Goal: Information Seeking & Learning: Learn about a topic

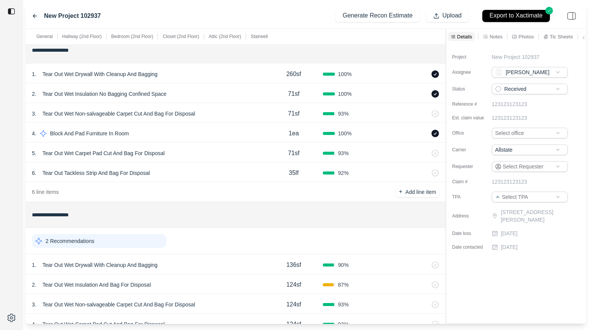
scroll to position [242, 0]
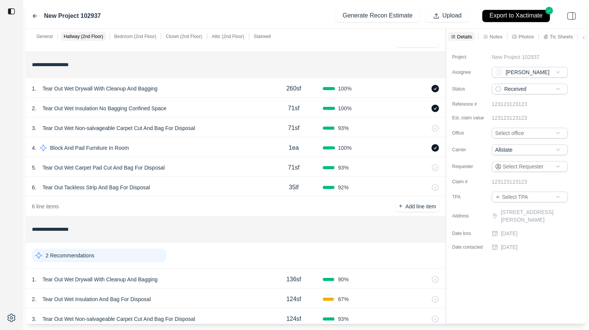
click at [185, 87] on div "1 . Tear Out Wet Drywall With Cleanup And Bagging" at bounding box center [148, 88] width 233 height 11
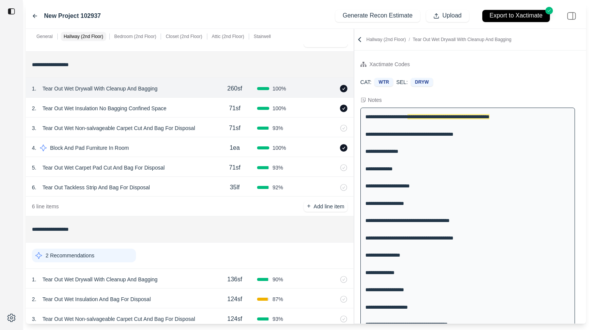
click at [354, 58] on div at bounding box center [354, 176] width 0 height 295
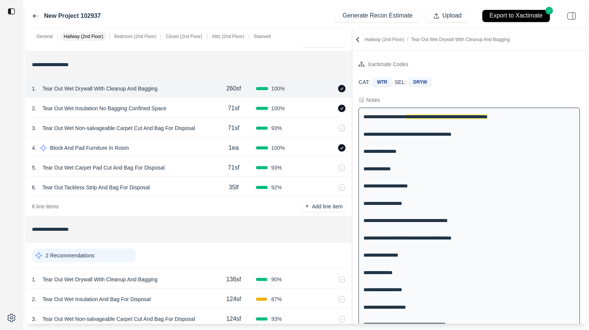
click at [196, 107] on div "2 . Tear Out Wet Insulation No Bagging Confined Space" at bounding box center [121, 108] width 179 height 11
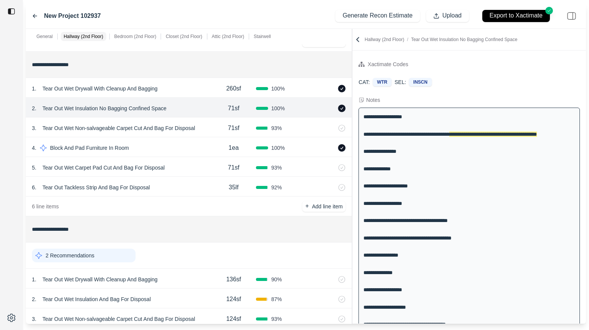
click at [208, 129] on div "3 . Tear Out Wet Non-salvageable Carpet Cut And Bag For Disposal" at bounding box center [121, 128] width 179 height 11
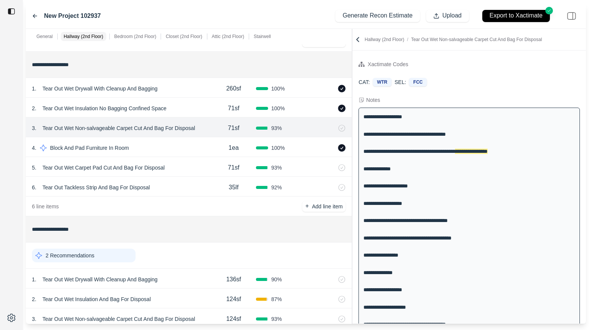
click at [187, 161] on div "5 . Tear Out Wet Carpet Pad Cut And Bag For Disposal 71sf 93 %" at bounding box center [189, 167] width 326 height 20
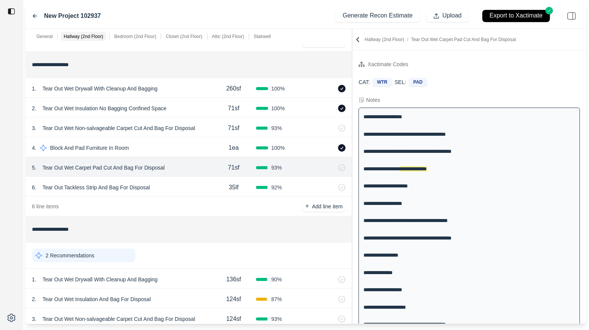
click at [178, 190] on div "6 . Tear Out Tackless Strip And Bag For Disposal" at bounding box center [121, 187] width 179 height 11
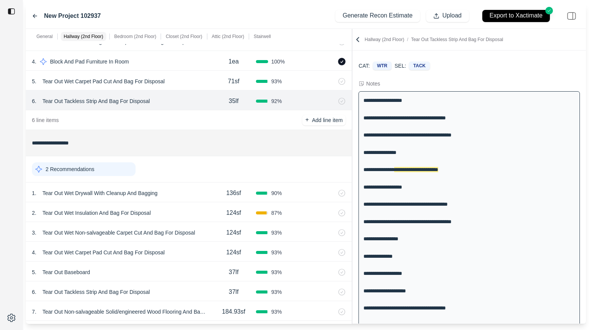
scroll to position [334, 0]
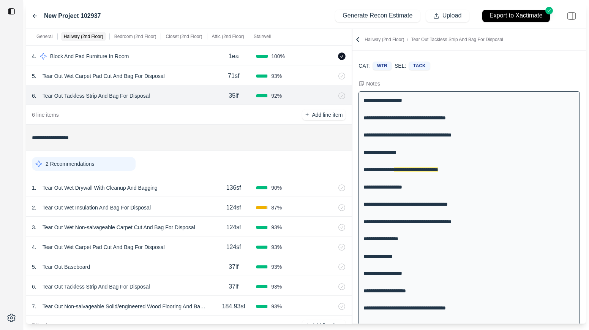
click at [178, 190] on div "1 . Tear Out Wet Drywall With Cleanup And Bagging" at bounding box center [121, 187] width 179 height 11
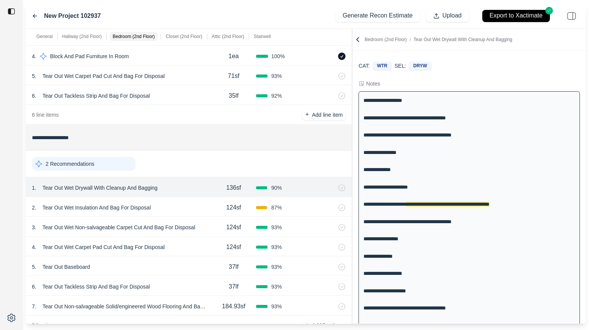
scroll to position [51, 0]
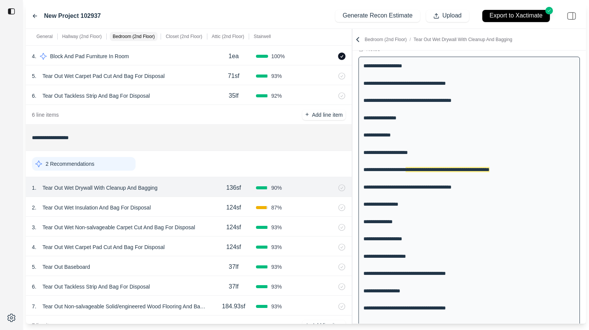
click at [184, 204] on div "2 . Tear Out Wet Insulation And Bag For Disposal" at bounding box center [121, 207] width 179 height 11
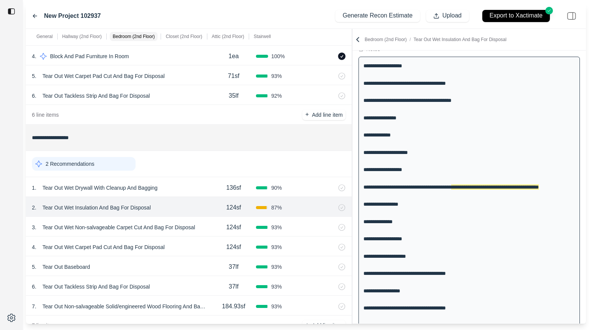
scroll to position [68, 0]
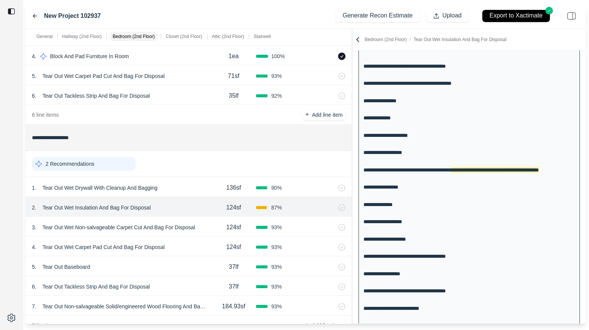
click at [206, 226] on div "3 . Tear Out Wet Non-salvageable Carpet Cut And Bag For Disposal" at bounding box center [121, 227] width 179 height 11
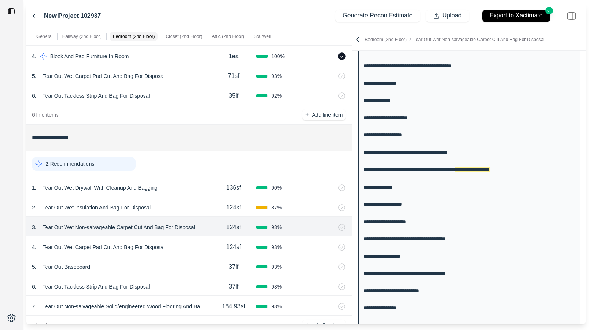
scroll to position [346, 0]
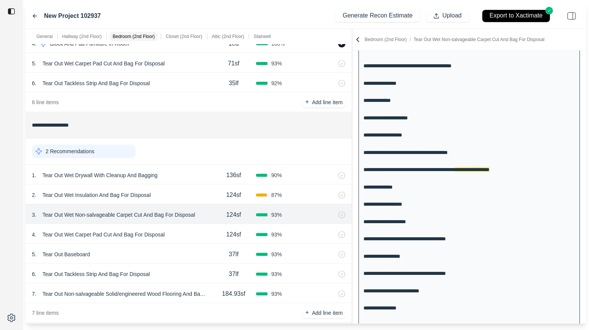
click at [182, 233] on div "4 . Tear Out Wet Carpet Pad Cut And Bag For Disposal" at bounding box center [121, 234] width 179 height 11
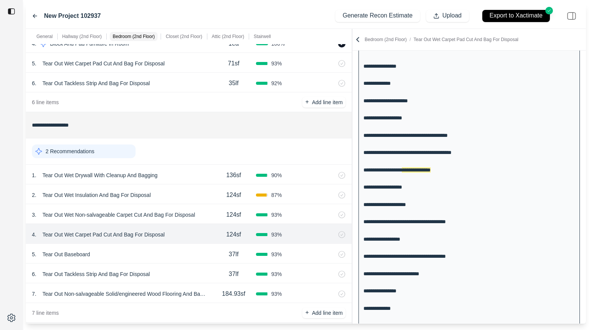
click at [172, 254] on div "5 . Tear Out Baseboard" at bounding box center [121, 254] width 179 height 11
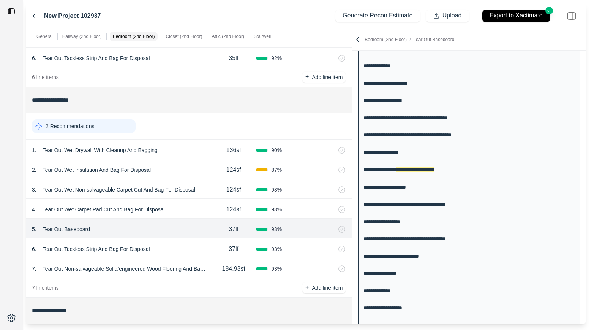
scroll to position [382, 0]
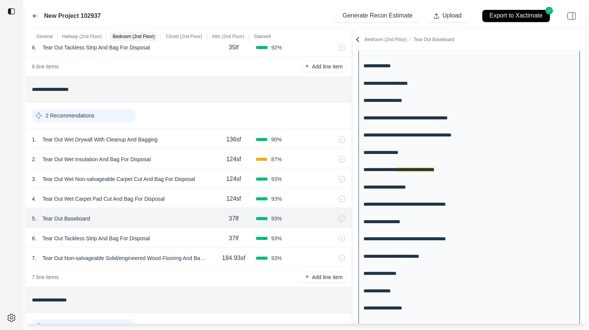
click at [183, 232] on div "6 . Tear Out Tackless Strip And Bag For Disposal 37lf 93 %" at bounding box center [189, 238] width 326 height 20
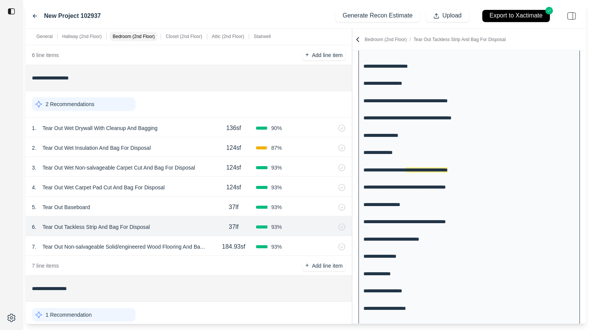
scroll to position [537, 0]
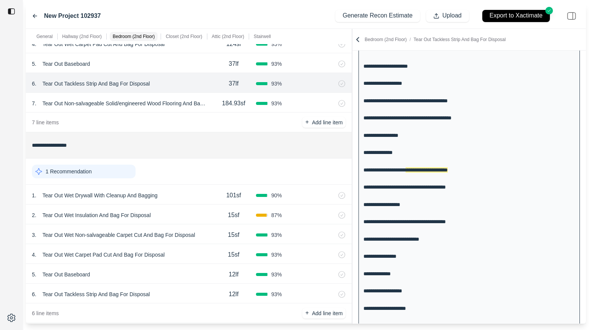
click at [215, 110] on div "184.93sf" at bounding box center [233, 103] width 45 height 15
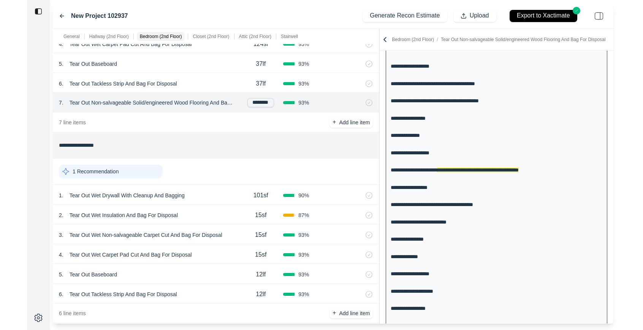
scroll to position [0, 4]
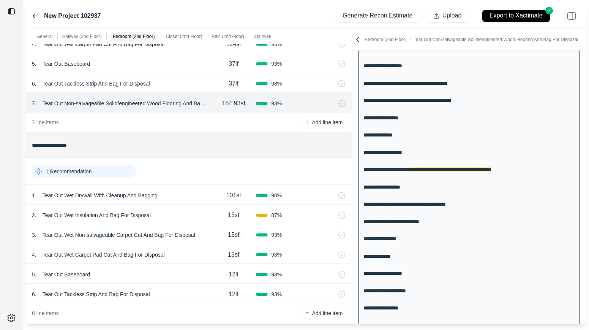
click at [130, 101] on p "Tear Out Non-salvageable Solid/engineered Wood Flooring And Bag For Disposal" at bounding box center [126, 103] width 172 height 11
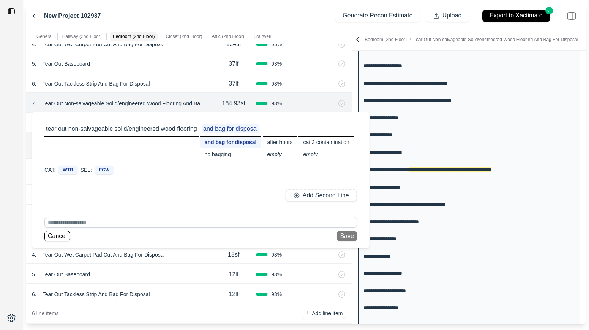
click at [10, 143] on div at bounding box center [11, 165] width 23 height 330
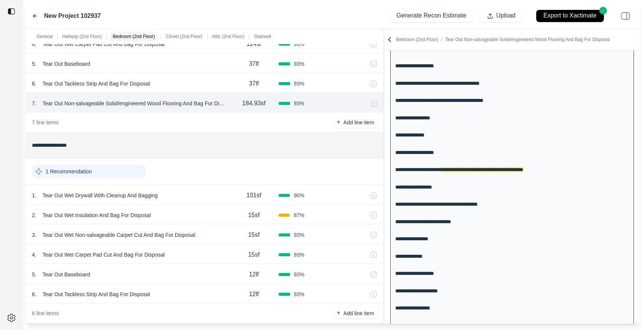
click at [195, 202] on div "1 . Tear Out Wet Drywall With Cleanup And Bagging 101sf 90 %" at bounding box center [204, 195] width 357 height 20
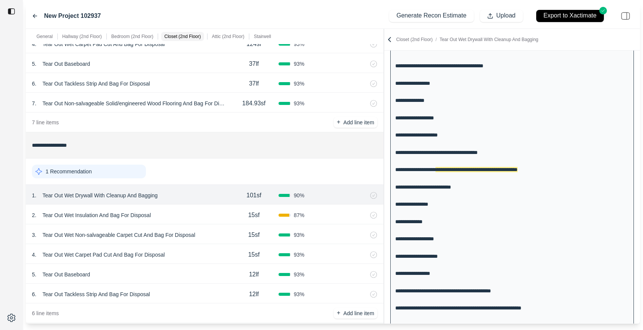
click at [191, 216] on div "2 . Tear Out Wet Insulation And Bag For Disposal" at bounding box center [130, 215] width 197 height 11
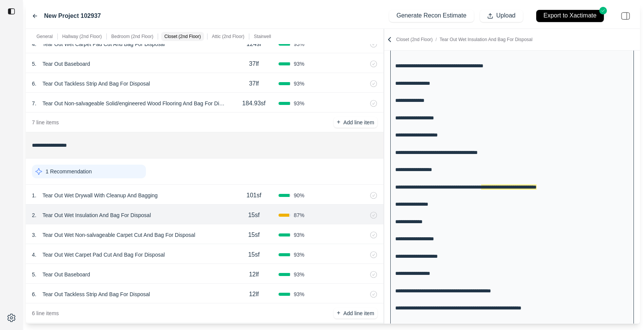
scroll to position [206, 0]
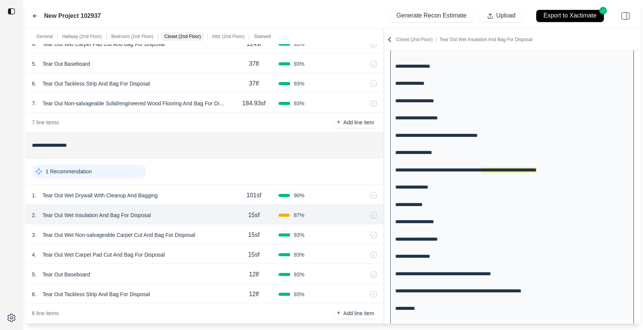
click at [218, 231] on div "3 . Tear Out Wet Non-salvageable Carpet Cut And Bag For Disposal" at bounding box center [130, 234] width 197 height 11
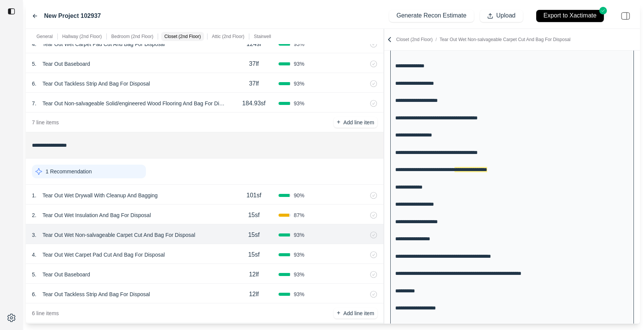
click at [194, 257] on div "4 . Tear Out Wet Carpet Pad Cut And Bag For Disposal" at bounding box center [130, 254] width 197 height 11
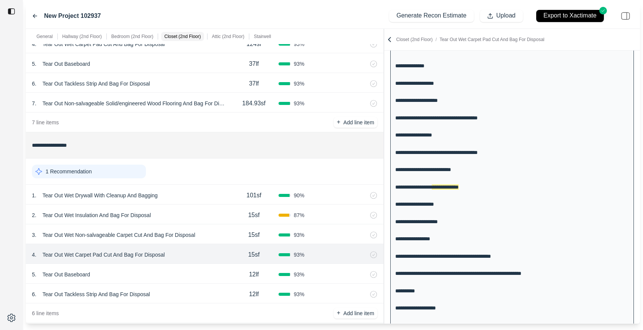
scroll to position [241, 0]
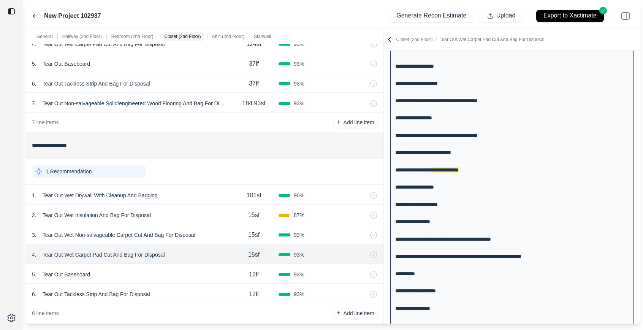
click at [186, 272] on div "5 . Tear Out Baseboard" at bounding box center [130, 274] width 197 height 11
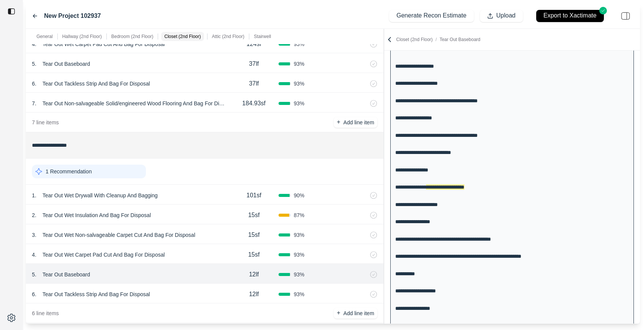
scroll to position [258, 0]
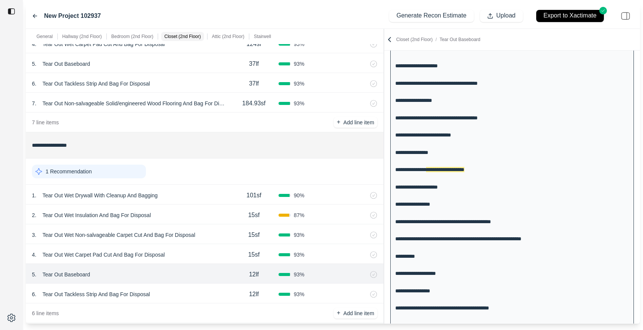
click at [200, 253] on div "4 . Tear Out Wet Carpet Pad Cut And Bag For Disposal" at bounding box center [130, 254] width 197 height 11
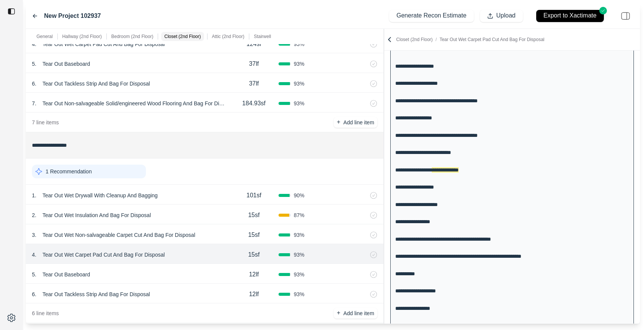
click at [208, 237] on div "3 . Tear Out Wet Non-salvageable Carpet Cut And Bag For Disposal" at bounding box center [130, 234] width 197 height 11
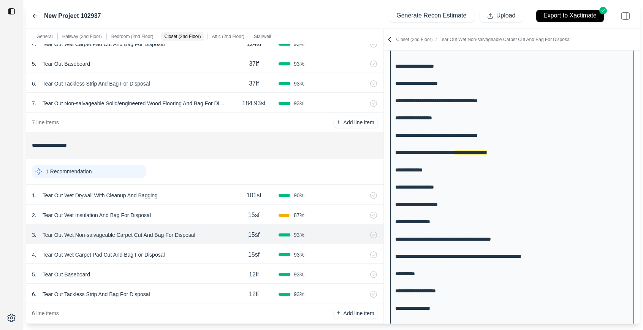
scroll to position [224, 0]
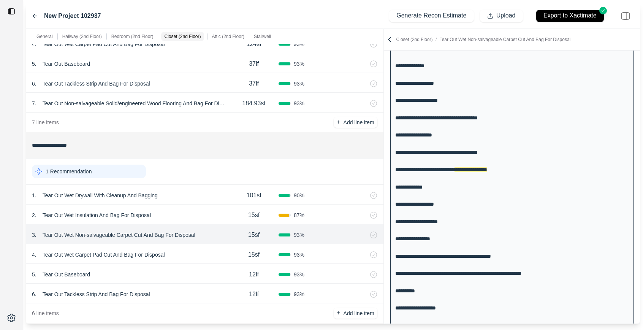
click at [196, 212] on div "2 . Tear Out Wet Insulation And Bag For Disposal" at bounding box center [130, 215] width 197 height 11
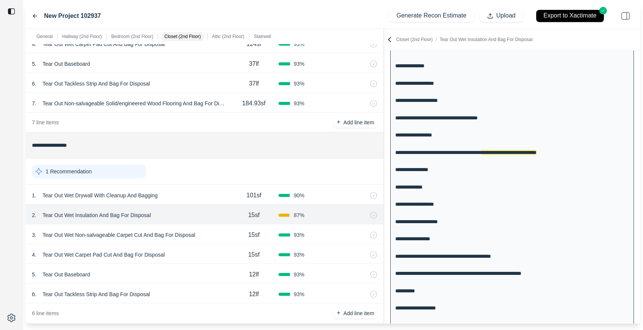
scroll to position [206, 0]
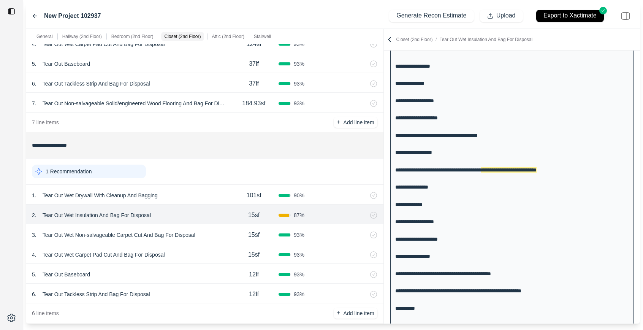
click at [209, 232] on div "3 . Tear Out Wet Non-salvageable Carpet Cut And Bag For Disposal" at bounding box center [130, 234] width 197 height 11
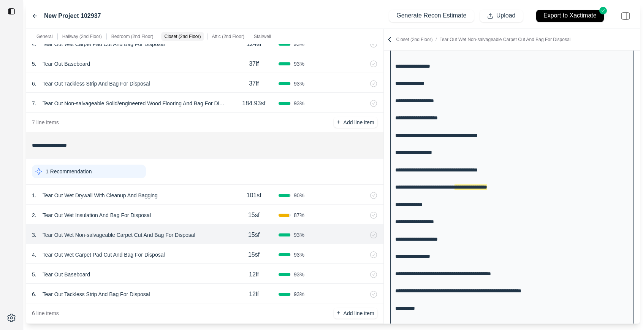
scroll to position [224, 0]
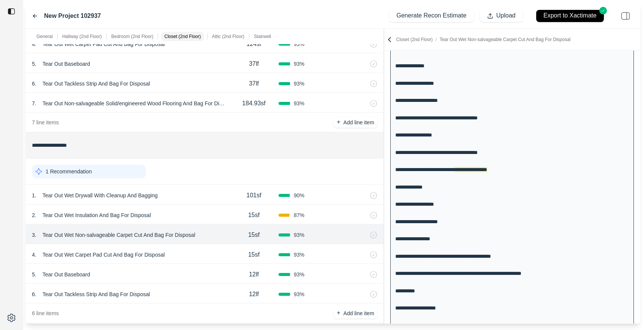
click at [177, 211] on div "2 . Tear Out Wet Insulation And Bag For Disposal" at bounding box center [130, 215] width 197 height 11
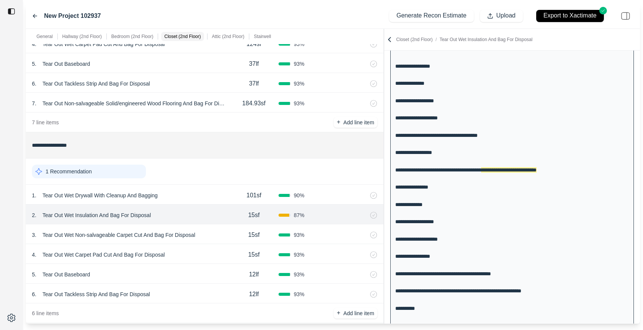
click at [184, 198] on div "1 . Tear Out Wet Drywall With Cleanup And Bagging" at bounding box center [130, 195] width 197 height 11
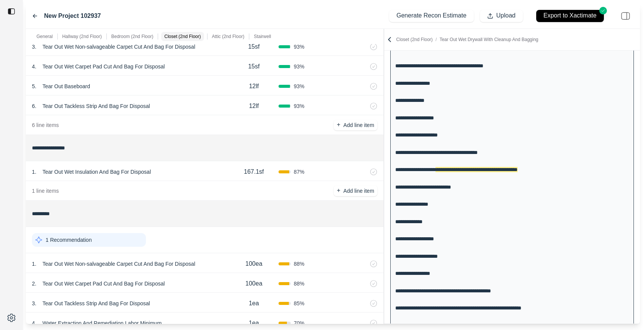
scroll to position [723, 0]
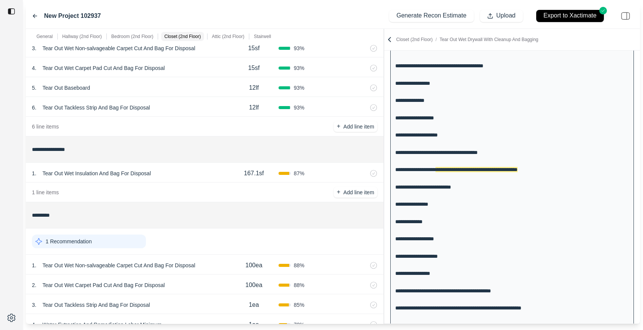
click at [183, 107] on div "6 . Tear Out Tackless Strip And Bag For Disposal" at bounding box center [130, 107] width 197 height 11
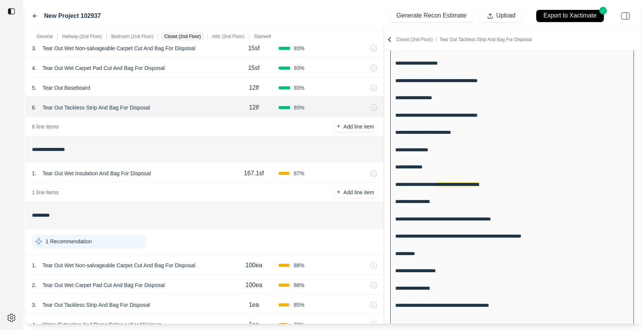
scroll to position [275, 0]
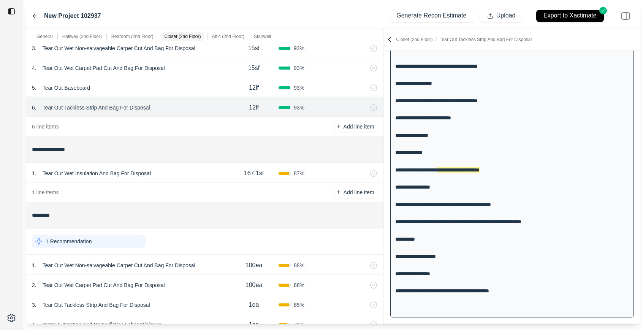
click at [176, 170] on div "1 . Tear Out Wet Insulation And Bag For Disposal" at bounding box center [130, 173] width 197 height 11
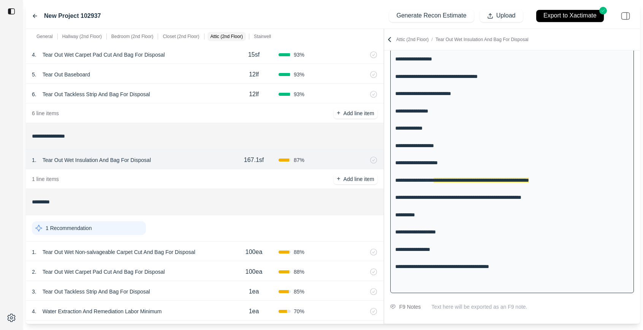
scroll to position [765, 0]
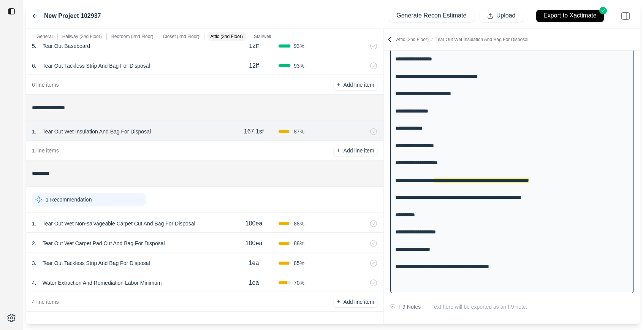
click at [215, 222] on div "1 . Tear Out Wet Non-salvageable Carpet Cut And Bag For Disposal" at bounding box center [130, 223] width 197 height 11
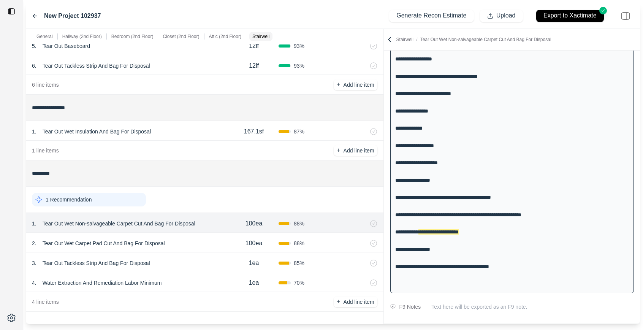
click at [191, 243] on div "2 . Tear Out Wet Carpet Pad Cut And Bag For Disposal" at bounding box center [130, 243] width 197 height 11
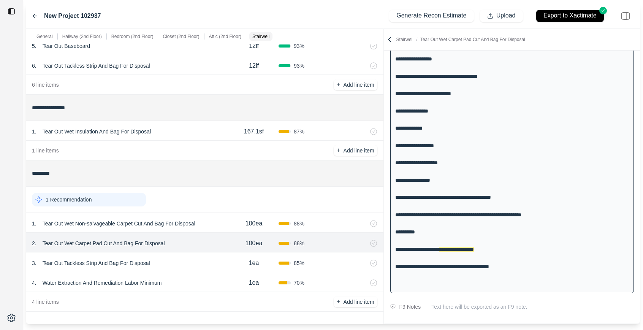
click at [191, 258] on div "3 . Tear Out Tackless Strip And Bag For Disposal" at bounding box center [130, 263] width 197 height 11
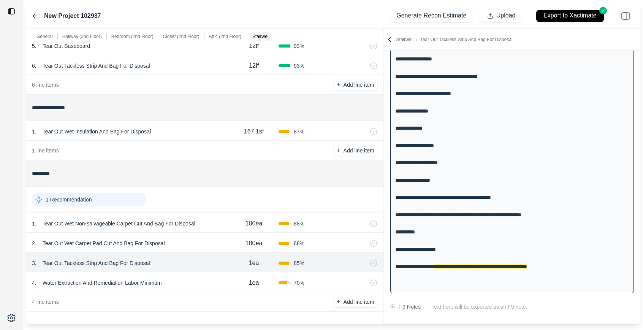
click at [190, 278] on div "4 . Water Extraction And Remediation Labor Minimum" at bounding box center [130, 282] width 197 height 11
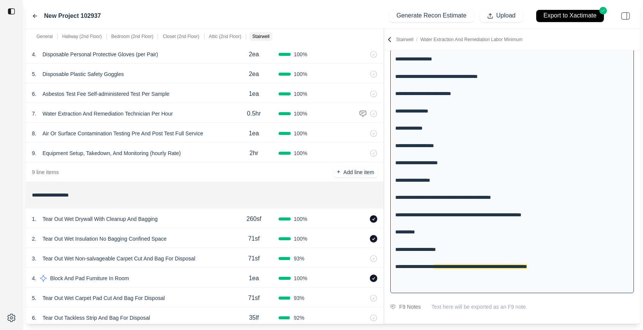
scroll to position [0, 0]
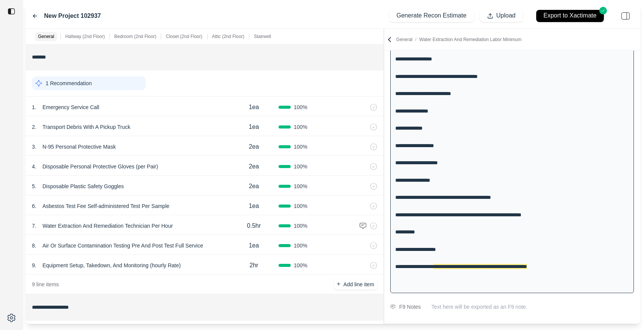
click at [34, 14] on icon at bounding box center [35, 16] width 6 height 6
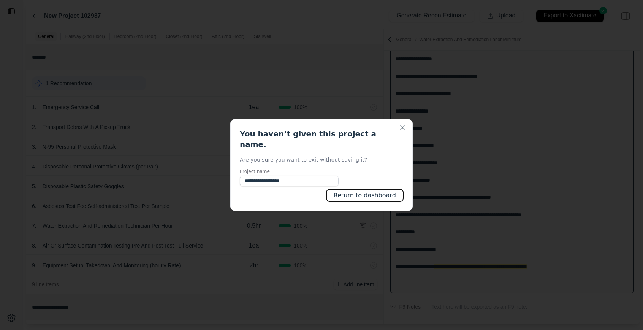
click at [356, 195] on button "Return to dashboard" at bounding box center [364, 195] width 77 height 12
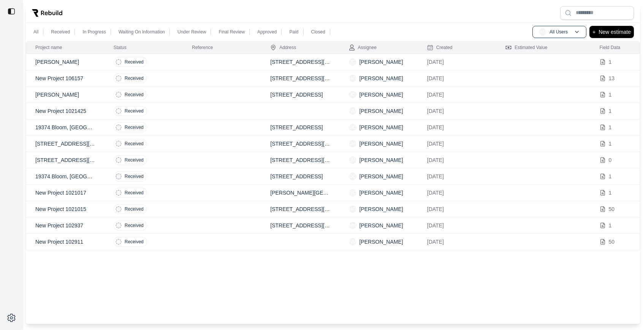
click at [177, 64] on td "Received" at bounding box center [143, 62] width 78 height 16
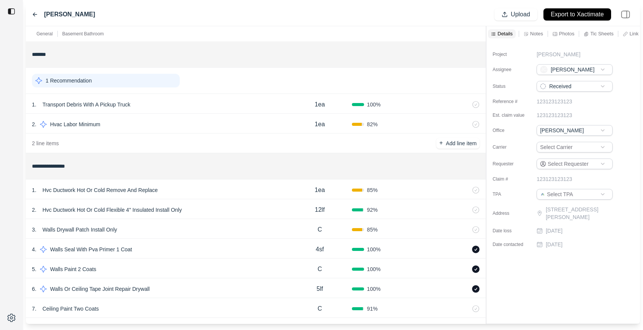
click at [226, 191] on div "1 . Hvc Ductwork Hot Or Cold Remove And Replace" at bounding box center [160, 190] width 256 height 11
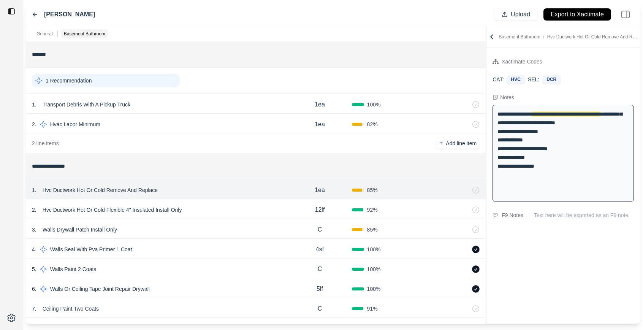
click at [336, 58] on div "**********" at bounding box center [333, 174] width 614 height 297
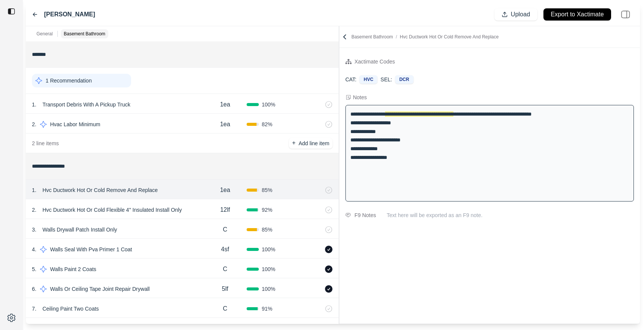
click at [34, 13] on icon at bounding box center [35, 14] width 4 height 3
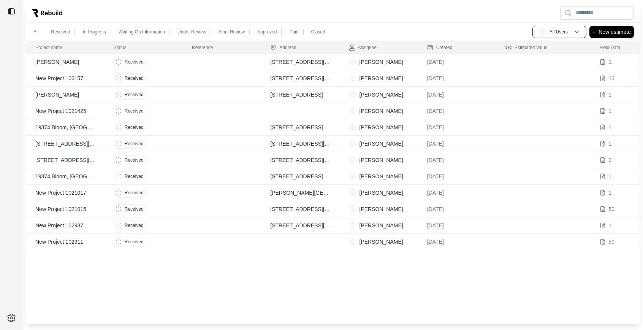
click at [178, 77] on td "Received" at bounding box center [143, 78] width 78 height 16
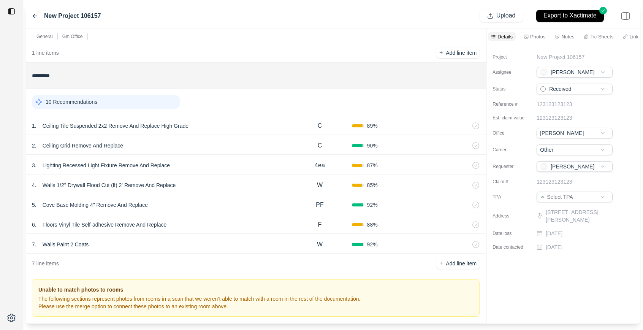
scroll to position [73, 0]
click at [227, 125] on div "1 . Ceiling Tile Suspended 2x2 Remove And Replace High Grade" at bounding box center [160, 126] width 256 height 11
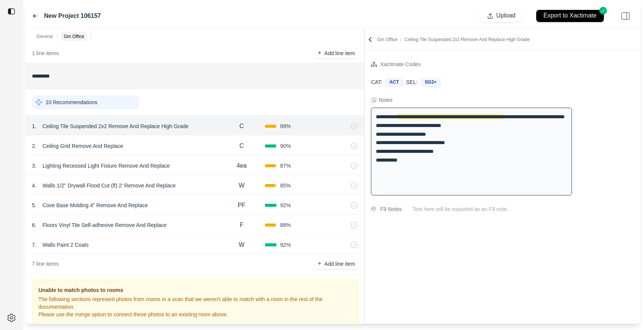
click at [343, 85] on div "General Gm Office ******* 2 Recommendations 1 . Transport Debris With A Pickup …" at bounding box center [333, 176] width 614 height 295
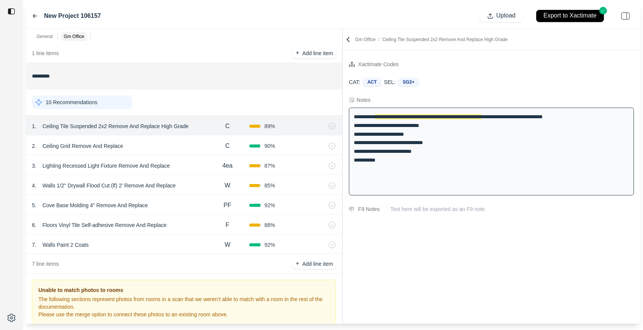
click at [169, 146] on div "2 . Ceiling Grid Remove And Replace" at bounding box center [119, 146] width 174 height 11
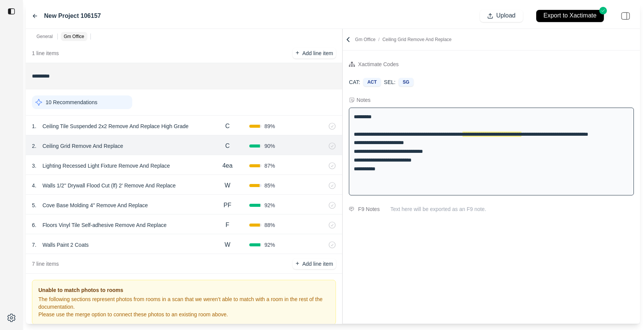
click at [195, 161] on div "3 . Lighting Recessed Light Fixture Remove And Replace" at bounding box center [119, 165] width 174 height 11
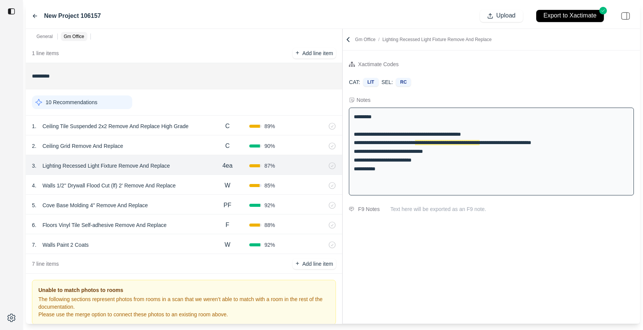
click at [195, 184] on div "4 . Walls 1/2'' Drywall Flood Cut (lf) 2' Remove And Replace" at bounding box center [119, 185] width 174 height 11
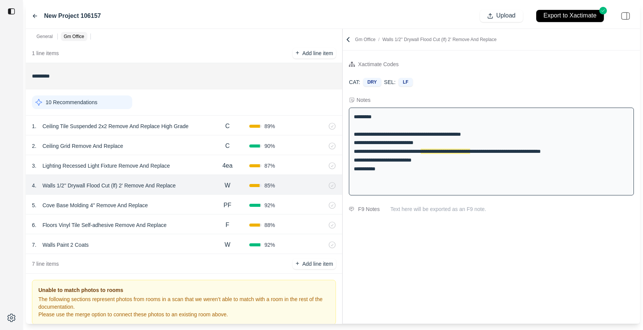
click at [185, 204] on div "5 . Cove Base Molding 4" Remove And Replace" at bounding box center [119, 205] width 174 height 11
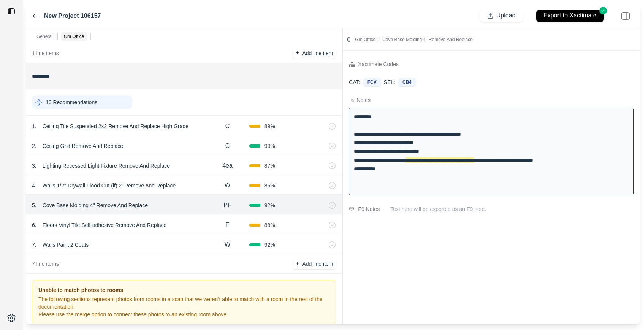
click at [188, 224] on div "6 . Floors Vinyl Tile Self-adhesive Remove And Replace" at bounding box center [119, 225] width 174 height 11
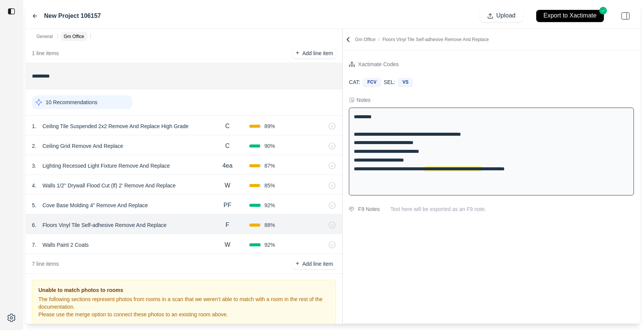
click at [111, 242] on div "7 . Walls Paint 2 Coats" at bounding box center [119, 244] width 174 height 11
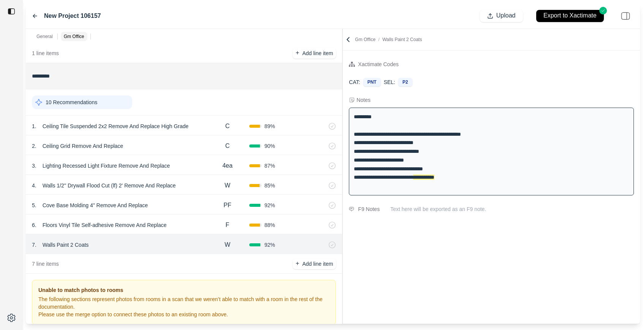
click at [33, 16] on icon at bounding box center [35, 15] width 4 height 3
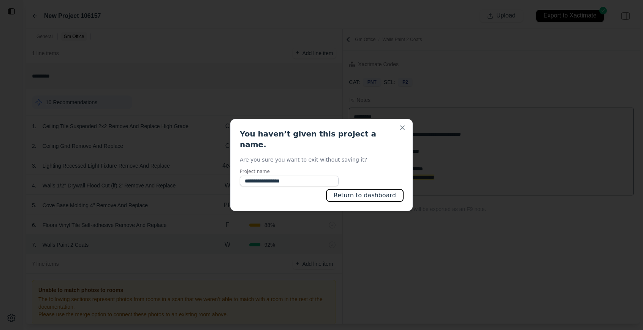
click at [362, 189] on button "Return to dashboard" at bounding box center [364, 195] width 77 height 12
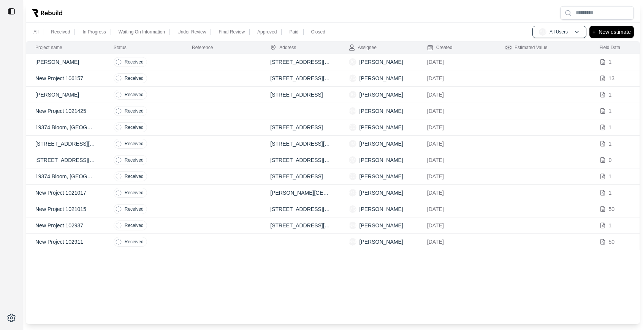
click at [191, 91] on td at bounding box center [222, 95] width 78 height 16
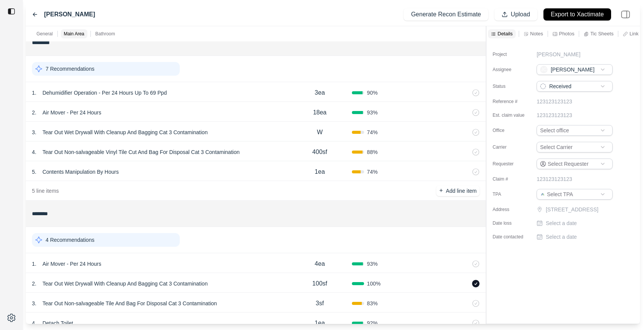
scroll to position [302, 0]
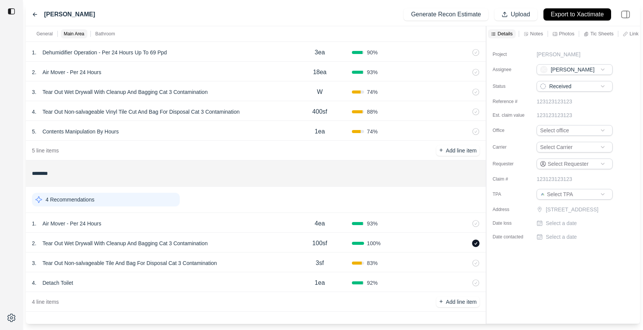
click at [270, 112] on div "4 . Tear Out Non-salvageable Vinyl Tile Cut And Bag For Disposal Cat 3 Contamin…" at bounding box center [160, 111] width 256 height 11
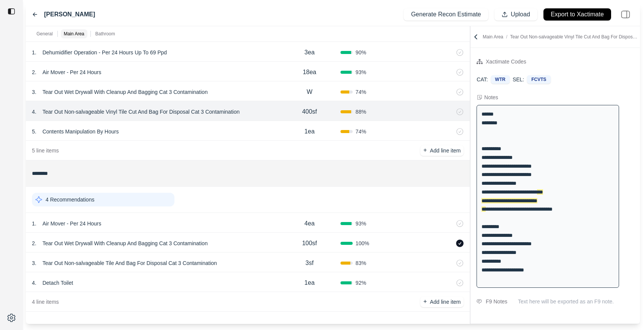
click at [384, 64] on div "General Main Area Bathroom ******* 1 Recommendation 1 . Emergency Service Call …" at bounding box center [333, 174] width 614 height 297
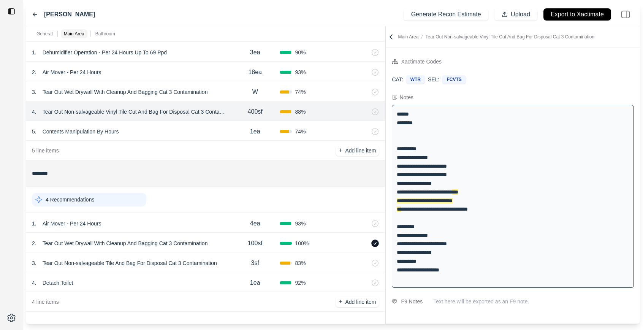
click at [179, 131] on div "5 . Contents Manipulation By Hours" at bounding box center [131, 131] width 198 height 11
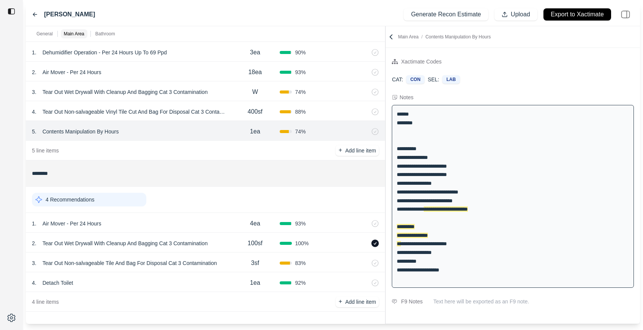
scroll to position [302, 0]
click at [165, 221] on div "1 . Air Mover - Per 24 Hours" at bounding box center [131, 223] width 198 height 11
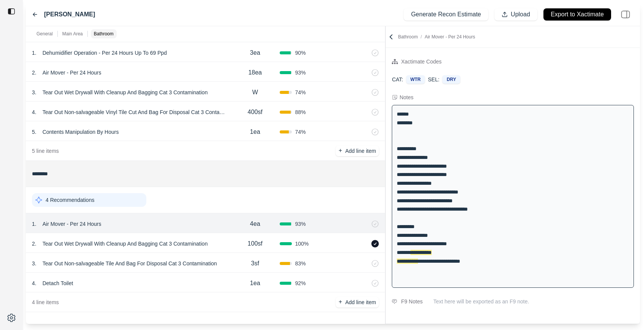
click at [234, 242] on div "100sf" at bounding box center [254, 243] width 49 height 15
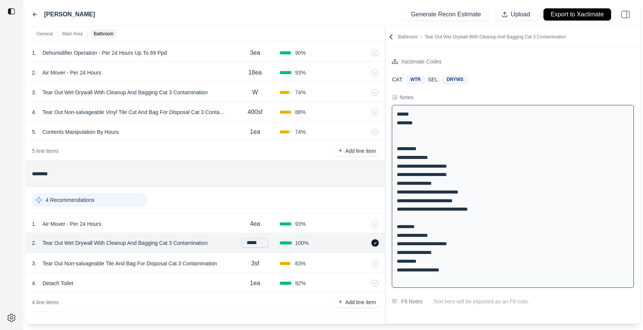
click at [228, 267] on div "3 . Tear Out Non-salvageable Tile And Bag For Disposal Cat 3 Contamination" at bounding box center [131, 263] width 198 height 11
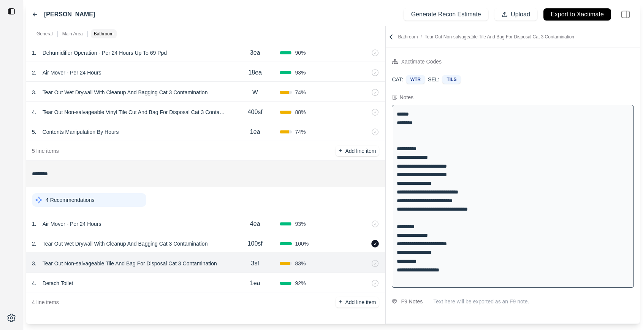
click at [195, 282] on div "4 . Detach Toilet" at bounding box center [131, 283] width 198 height 11
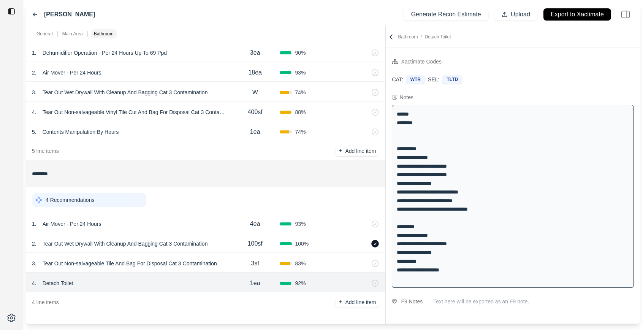
click at [226, 261] on div "3 . Tear Out Non-salvageable Tile And Bag For Disposal Cat 3 Contamination" at bounding box center [131, 263] width 198 height 11
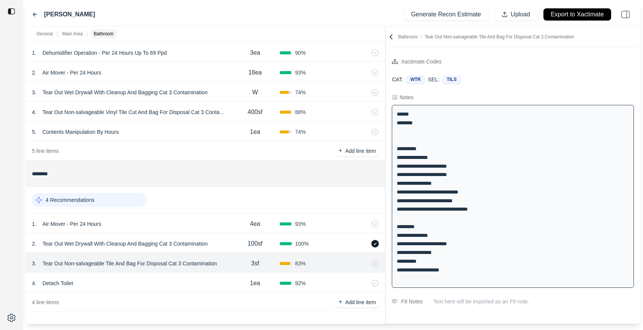
click at [71, 265] on p "Tear Out Non-salvageable Tile And Bag For Disposal Cat 3 Contamination" at bounding box center [130, 263] width 180 height 11
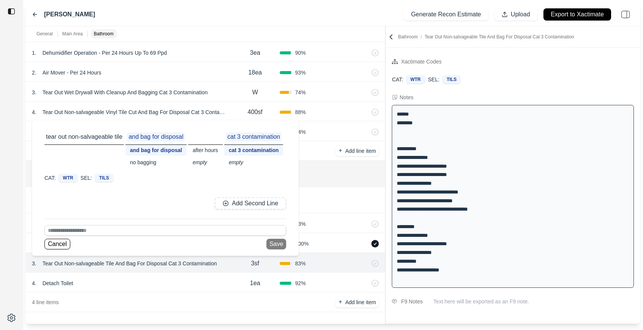
click at [14, 289] on div at bounding box center [11, 165] width 23 height 330
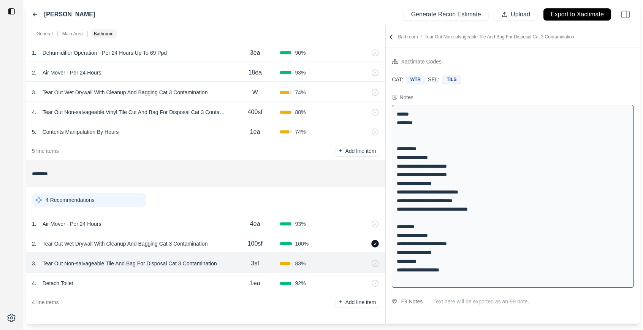
click at [228, 246] on div "2 . Tear Out Wet Drywall With Cleanup And Bagging Cat 3 Contamination" at bounding box center [131, 243] width 198 height 11
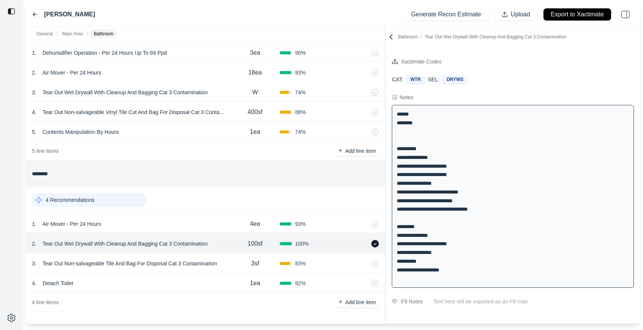
click at [210, 223] on div "1 . Air Mover - Per 24 Hours" at bounding box center [131, 223] width 198 height 11
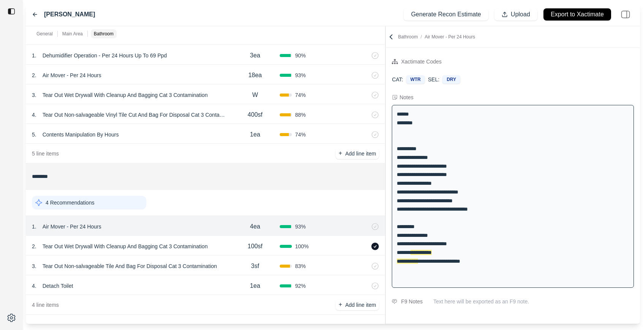
scroll to position [302, 0]
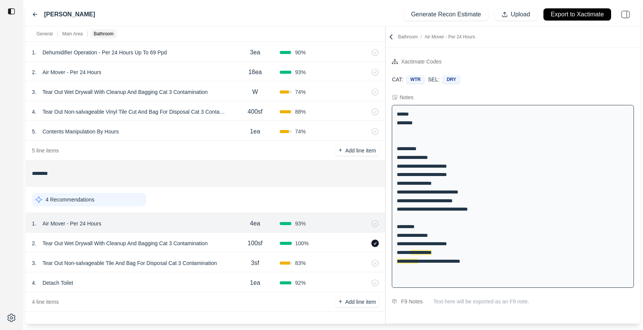
click at [32, 14] on icon at bounding box center [35, 14] width 6 height 6
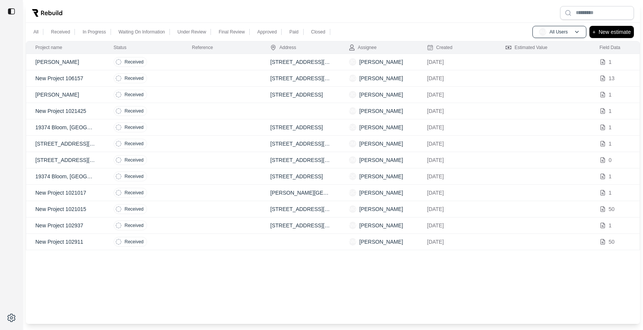
click at [192, 162] on td at bounding box center [222, 160] width 78 height 16
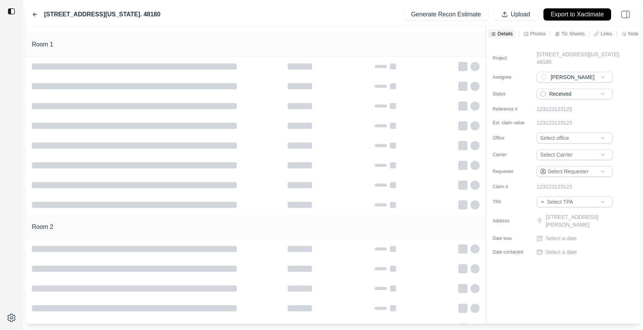
click at [35, 13] on icon at bounding box center [35, 14] width 6 height 6
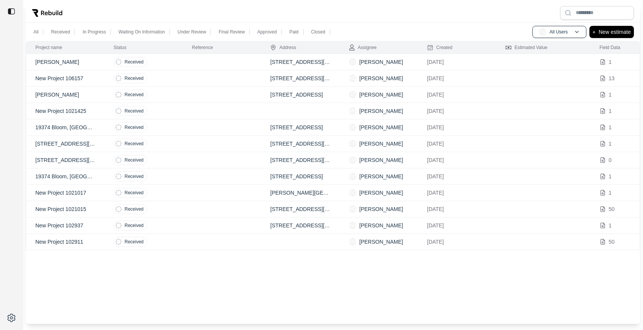
click at [211, 145] on td at bounding box center [222, 144] width 78 height 16
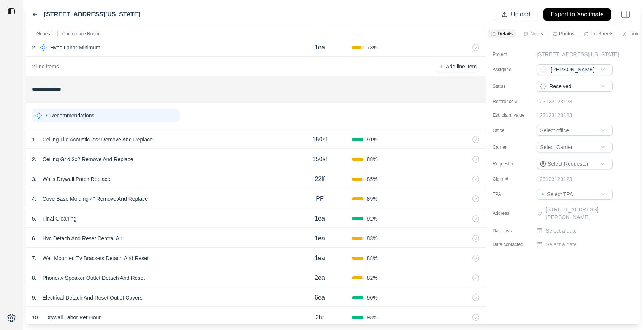
scroll to position [81, 0]
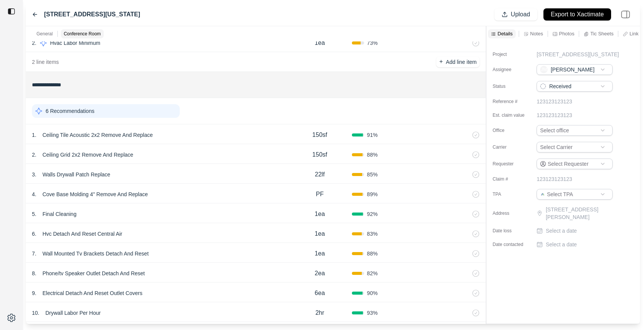
click at [198, 175] on div "3 . Walls Drywall Patch Replace" at bounding box center [160, 174] width 256 height 11
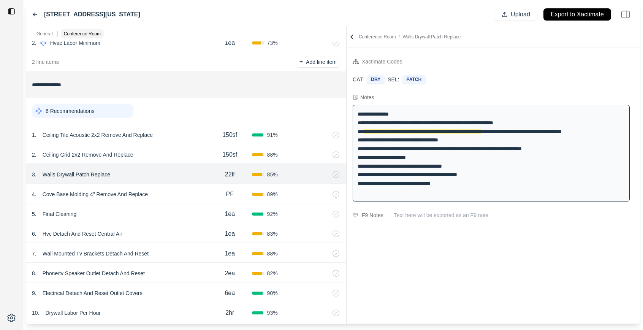
click at [302, 100] on div "**********" at bounding box center [333, 174] width 614 height 297
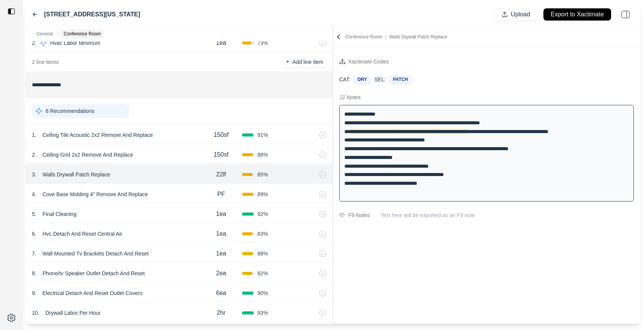
scroll to position [171, 0]
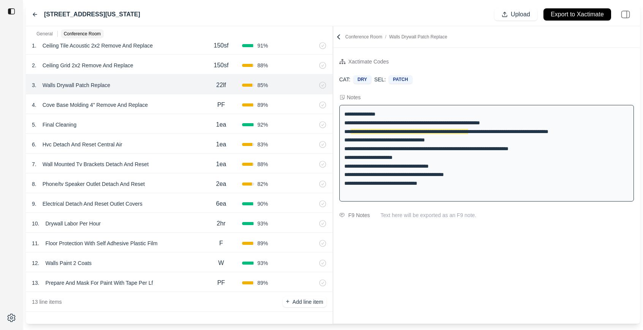
click at [173, 281] on div "13 . Prepare And Mask For Paint With Tape Per Lf" at bounding box center [116, 282] width 168 height 11
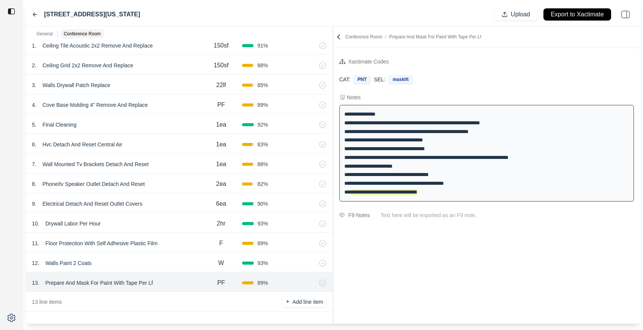
click at [172, 254] on div "12 . Walls Paint 2 Coats W 93 %" at bounding box center [179, 262] width 307 height 20
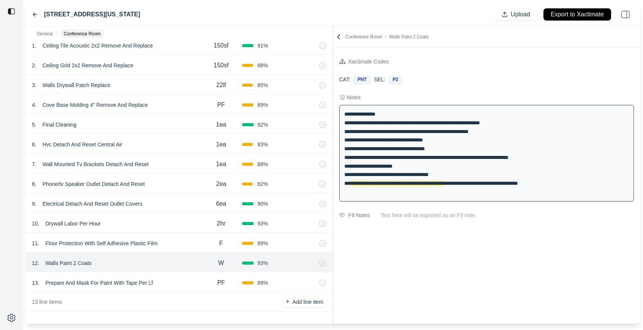
click at [178, 240] on div "11 . Floor Protection With Self Adhesive Plastic Film" at bounding box center [116, 243] width 168 height 11
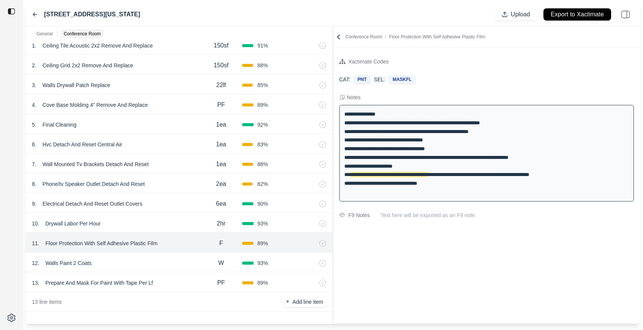
click at [177, 225] on div "10 . Drywall Labor Per Hour" at bounding box center [116, 223] width 168 height 11
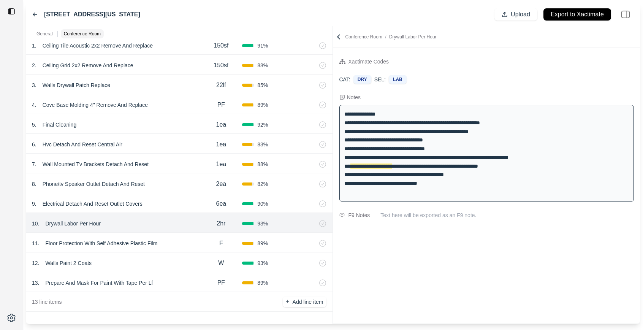
click at [180, 238] on div "11 . Floor Protection With Self Adhesive Plastic Film" at bounding box center [116, 243] width 168 height 11
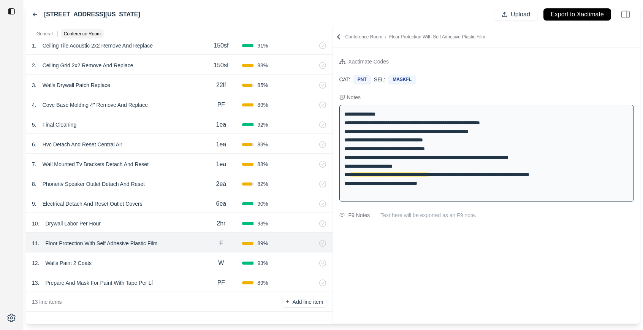
click at [176, 221] on div "10 . Drywall Labor Per Hour" at bounding box center [116, 223] width 168 height 11
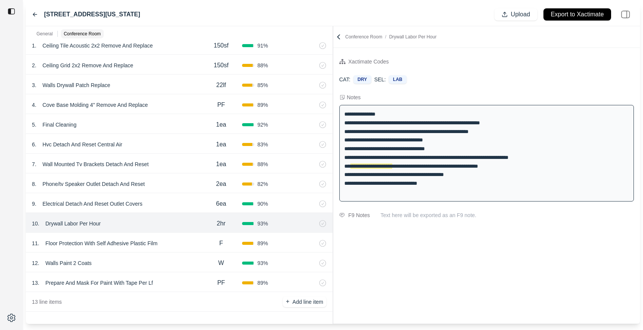
click at [183, 200] on div "9 . Electrical Detach And Reset Outlet Covers" at bounding box center [116, 203] width 168 height 11
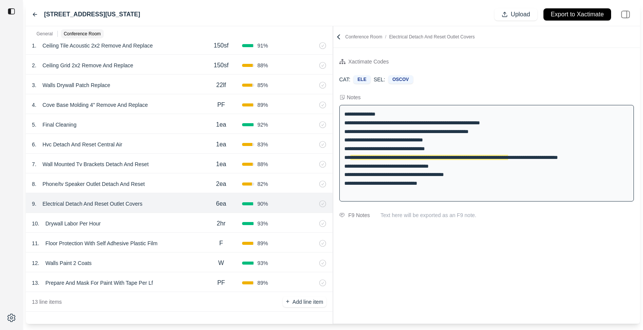
click at [185, 182] on div "8 . Phone/tv Speaker Outlet Detach And Reset" at bounding box center [116, 184] width 168 height 11
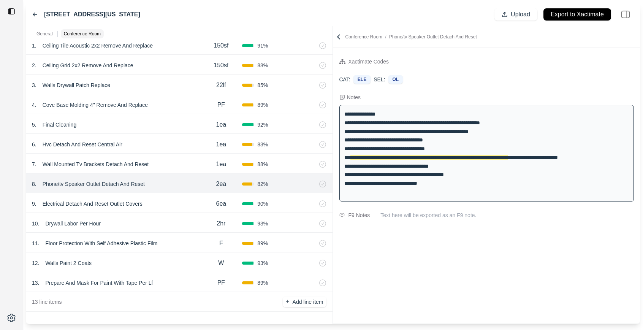
click at [179, 165] on div "7 . Wall Mounted Tv Brackets Detach And Reset" at bounding box center [116, 164] width 168 height 11
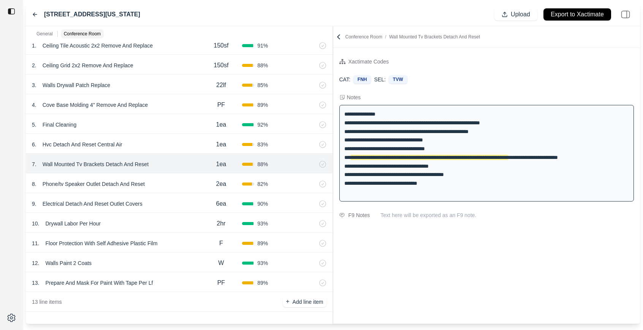
click at [179, 150] on div "6 . Hvc Detach And Reset Central Air 1ea 83 %" at bounding box center [179, 144] width 307 height 20
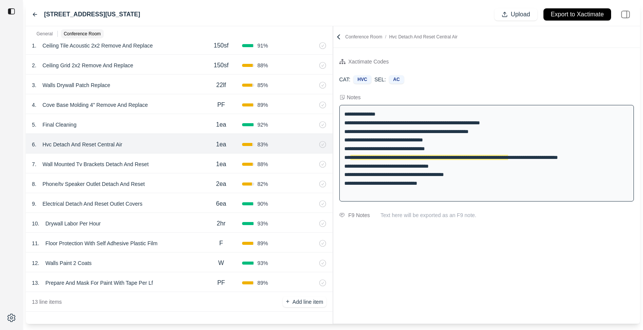
click at [178, 131] on div "5 . Final Cleaning 1ea 92 %" at bounding box center [179, 124] width 307 height 20
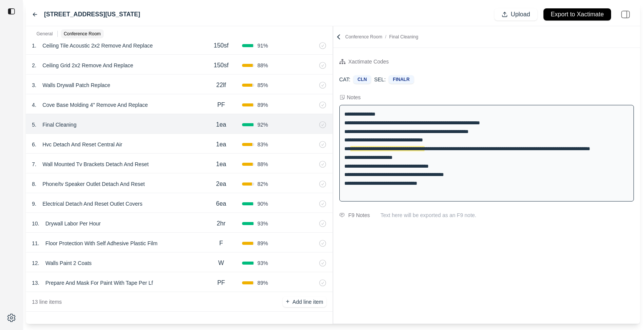
click at [185, 115] on div "5 . Final Cleaning 1ea 92 %" at bounding box center [179, 124] width 307 height 20
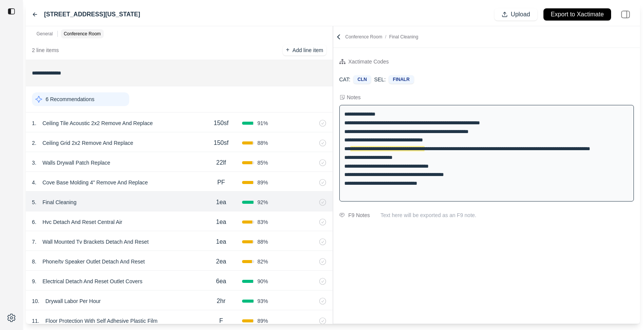
scroll to position [11, 0]
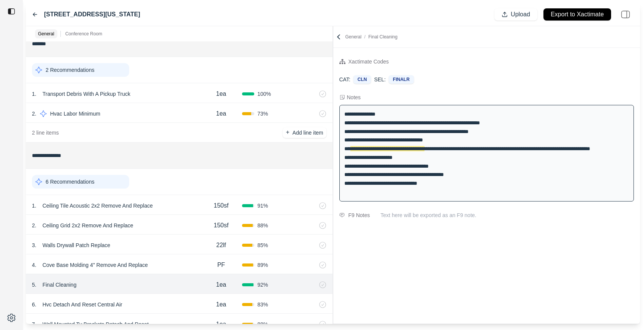
click at [32, 11] on icon at bounding box center [35, 14] width 6 height 6
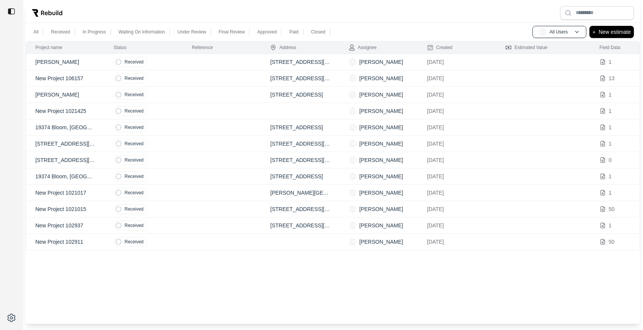
click at [185, 193] on td at bounding box center [222, 193] width 78 height 16
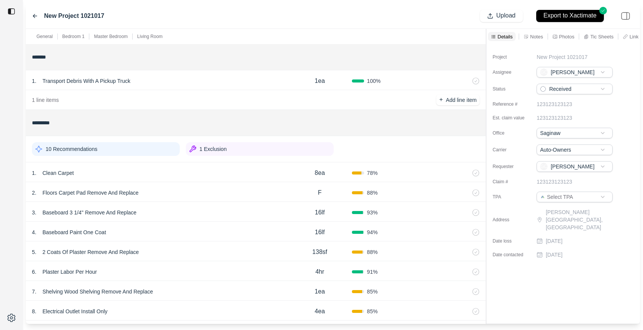
scroll to position [43, 0]
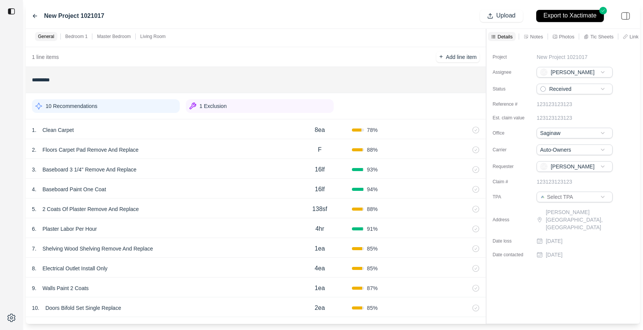
click at [191, 174] on div "3 . Baseboard 3 1/4'' Remove And Replace" at bounding box center [160, 169] width 256 height 11
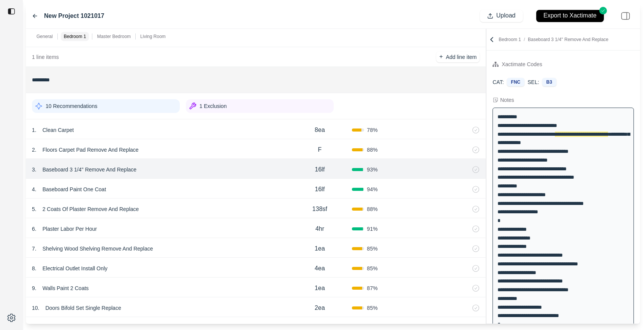
click at [197, 158] on div "2 . Floors Carpet Pad Remove And Replace F 88 %" at bounding box center [256, 149] width 460 height 20
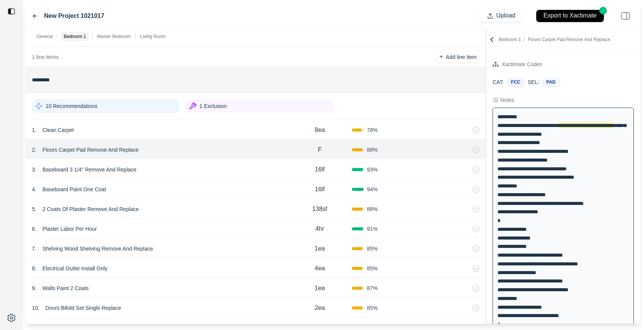
click at [195, 186] on div "4 . Baseboard Paint One Coat" at bounding box center [160, 189] width 256 height 11
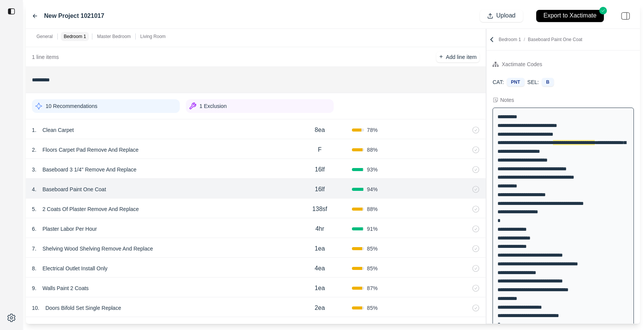
click at [190, 202] on div "5 . 2 Coats Of Plaster Remove And Replace 138sf 88 %" at bounding box center [256, 208] width 460 height 20
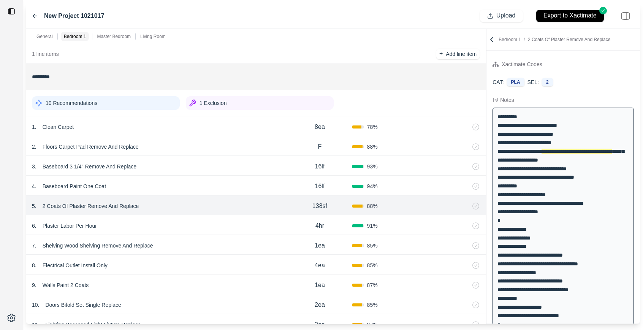
scroll to position [49, 0]
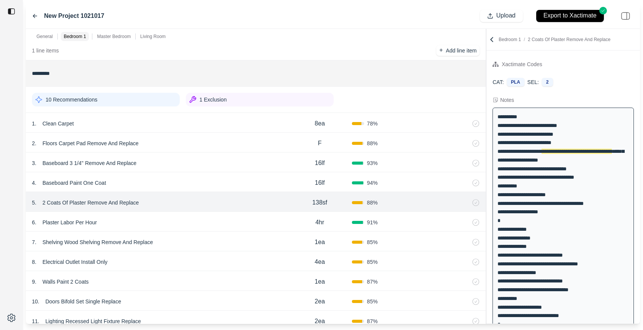
click at [99, 205] on p "2 Coats Of Plaster Remove And Replace" at bounding box center [91, 202] width 103 height 11
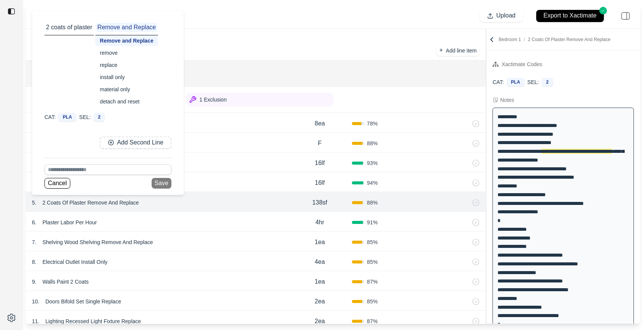
click at [14, 228] on div at bounding box center [11, 165] width 23 height 330
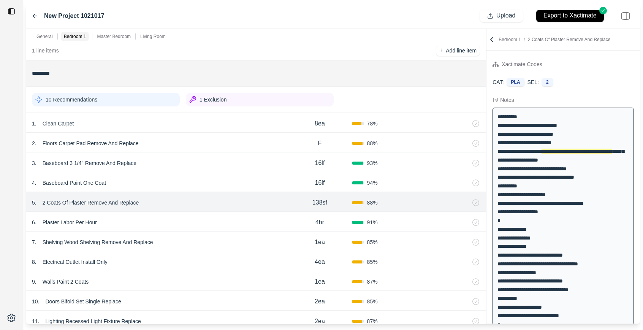
click at [150, 223] on div "6 . Plaster Labor Per Hour" at bounding box center [160, 222] width 256 height 11
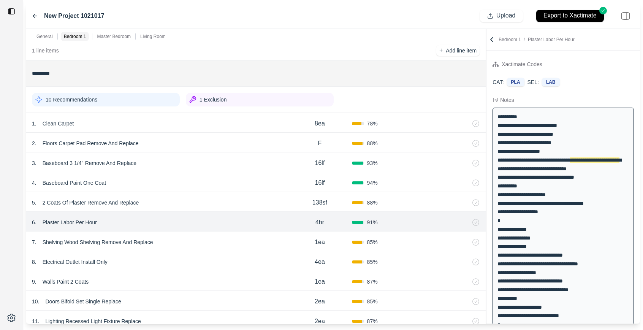
click at [187, 241] on div "7 . Shelving Wood Shelving Remove And Replace" at bounding box center [160, 242] width 256 height 11
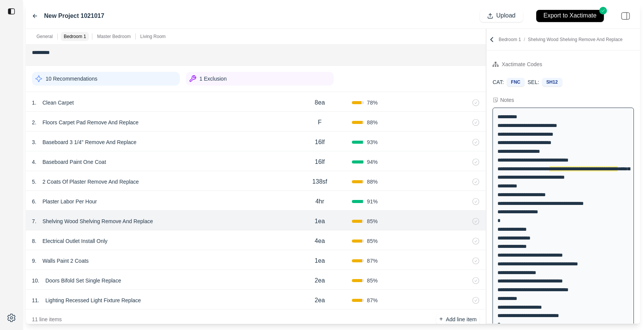
scroll to position [70, 0]
click at [188, 236] on div "8 . Electrical Outlet Install Only" at bounding box center [160, 241] width 256 height 11
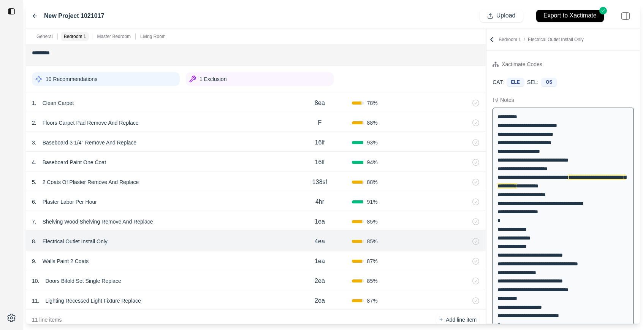
scroll to position [89, 0]
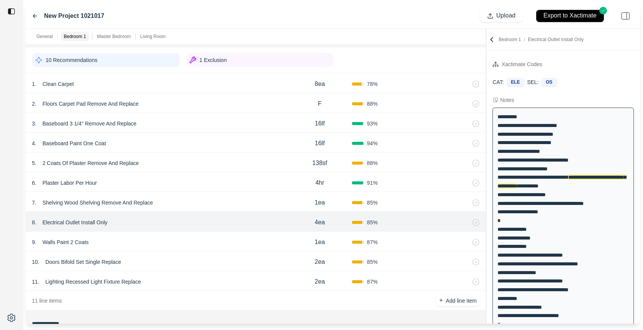
click at [187, 240] on div "9 . Walls Paint 2 Coats" at bounding box center [160, 242] width 256 height 11
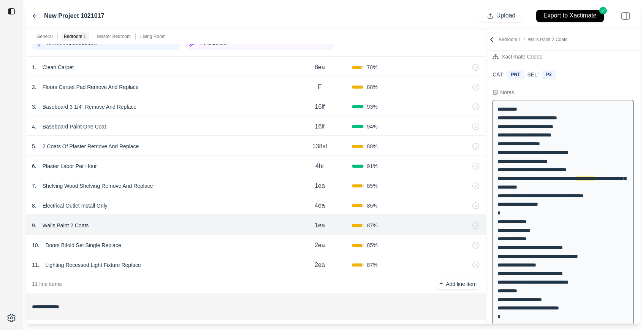
scroll to position [105, 0]
click at [188, 237] on div "10 . Doors Bifold Set Single Replace 2ea 85 %" at bounding box center [256, 245] width 460 height 20
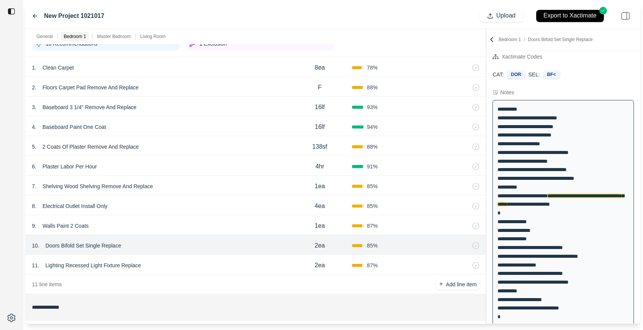
scroll to position [25, 0]
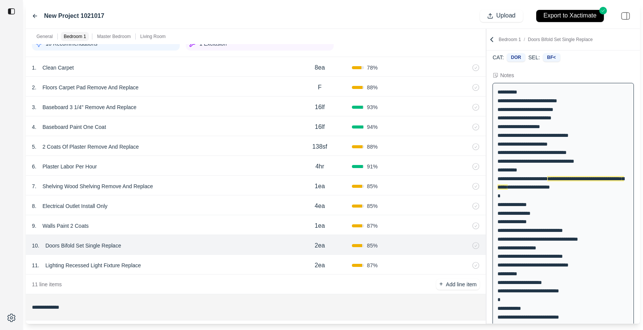
click at [186, 262] on div "11 . Lighting Recessed Light Fixture Replace" at bounding box center [160, 265] width 256 height 11
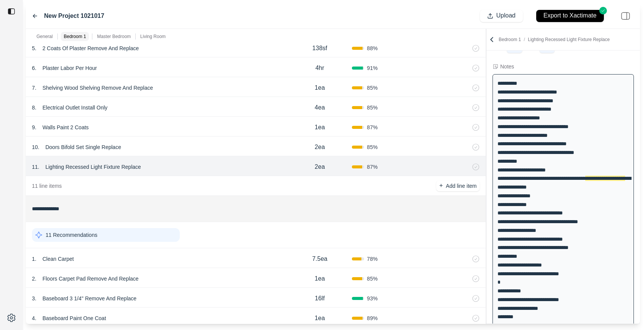
scroll to position [258, 0]
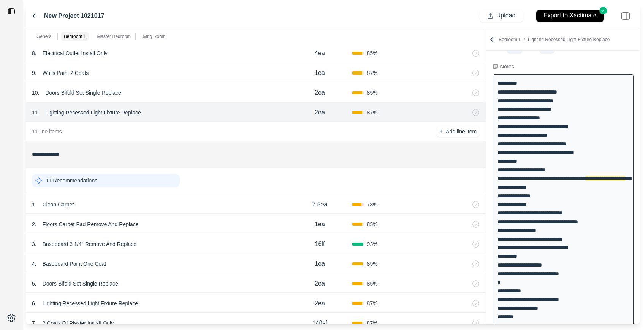
click at [196, 201] on div "1 . Clean Carpet" at bounding box center [160, 204] width 256 height 11
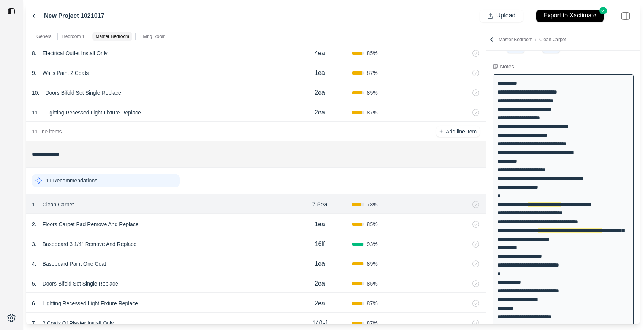
scroll to position [59, 0]
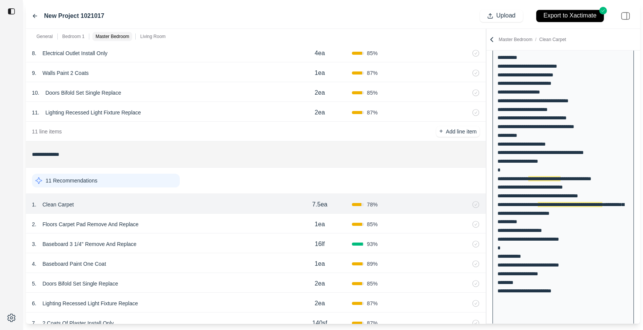
click at [197, 218] on div "2 . Floors Carpet Pad Remove And Replace 1ea 85 %" at bounding box center [256, 223] width 460 height 20
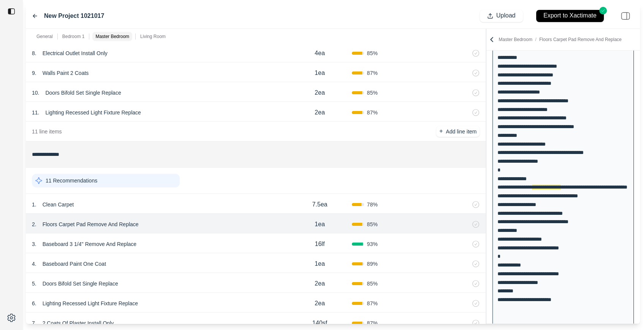
scroll to position [68, 0]
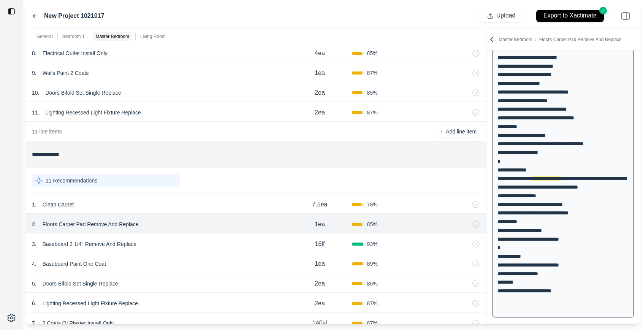
click at [199, 240] on div "3 . Baseboard 3 1/4'' Remove And Replace" at bounding box center [160, 244] width 256 height 11
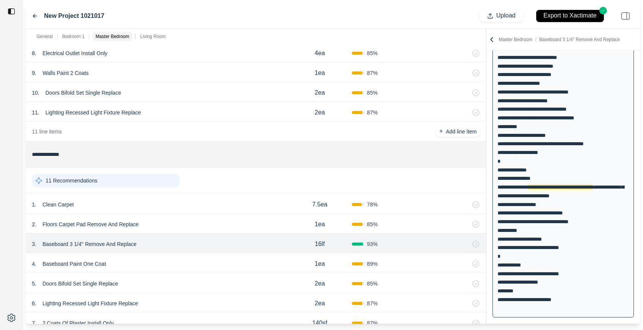
scroll to position [77, 0]
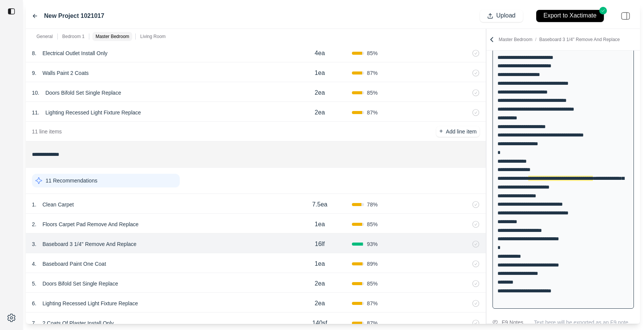
click at [212, 254] on div "4 . Baseboard Paint One Coat 1ea 89 %" at bounding box center [256, 263] width 460 height 20
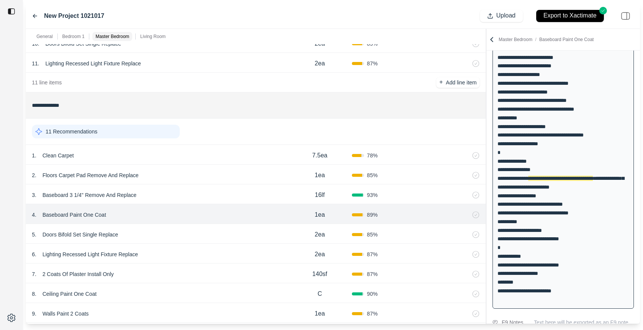
scroll to position [307, 0]
click at [212, 254] on div "6 . Lighting Recessed Light Fixture Replace" at bounding box center [160, 254] width 256 height 11
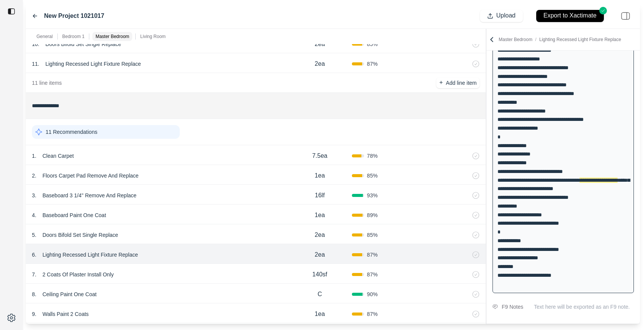
click at [212, 237] on div "5 . Doors Bifold Set Single Replace" at bounding box center [160, 234] width 256 height 11
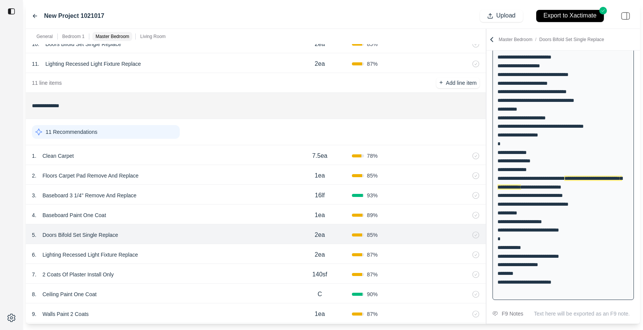
scroll to position [0, 0]
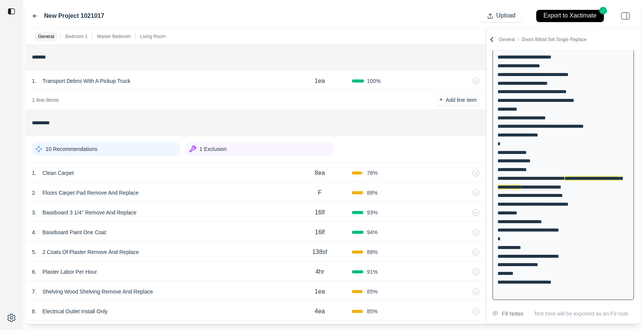
click at [21, 27] on div at bounding box center [11, 165] width 23 height 330
click at [195, 188] on div "2 . Floors Carpet Pad Remove And Replace" at bounding box center [160, 192] width 256 height 11
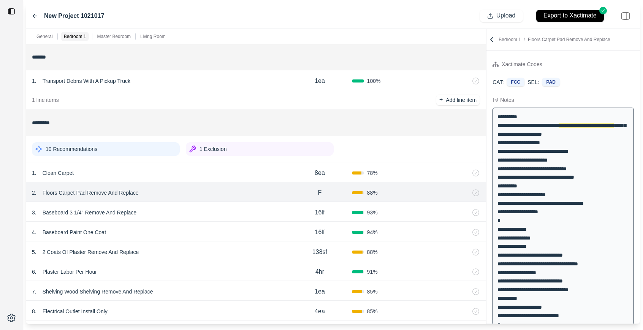
click at [198, 174] on div "1 . Clean Carpet" at bounding box center [160, 173] width 256 height 11
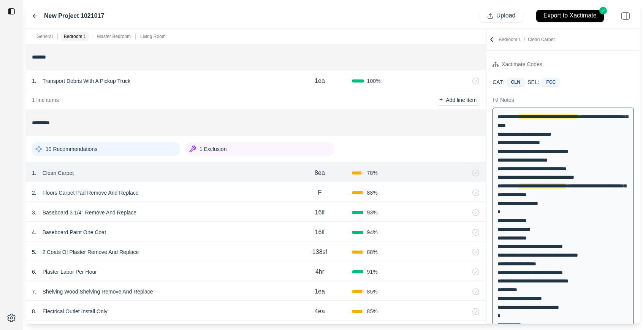
click at [198, 187] on div "2 . Floors Carpet Pad Remove And Replace F 88 %" at bounding box center [256, 192] width 460 height 20
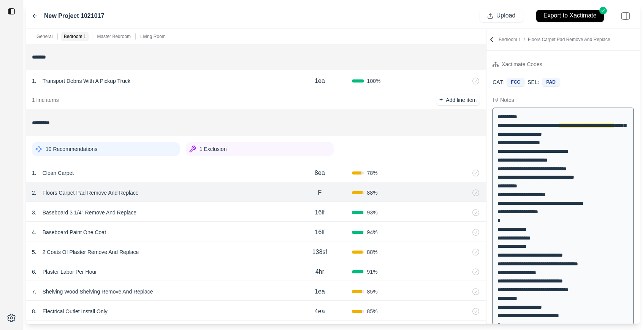
click at [202, 171] on div "1 . Clean Carpet" at bounding box center [160, 173] width 256 height 11
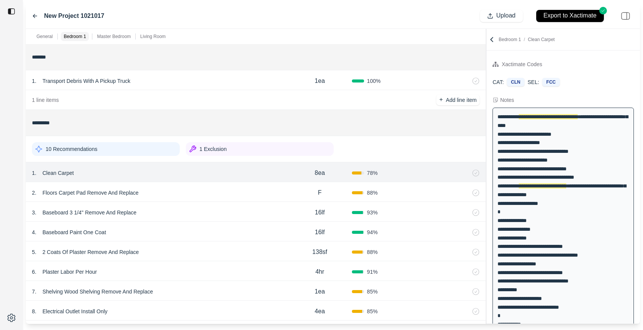
click at [201, 188] on div "2 . Floors Carpet Pad Remove And Replace" at bounding box center [160, 192] width 256 height 11
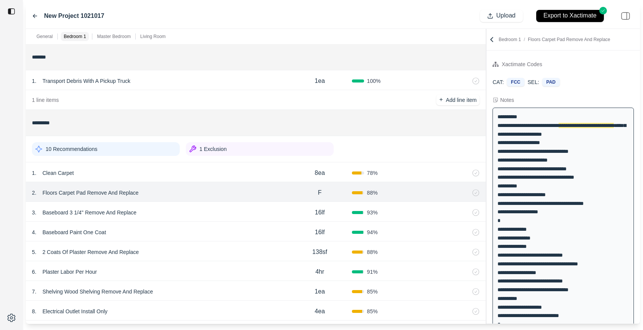
click at [195, 212] on div "3 . Baseboard 3 1/4'' Remove And Replace" at bounding box center [160, 212] width 256 height 11
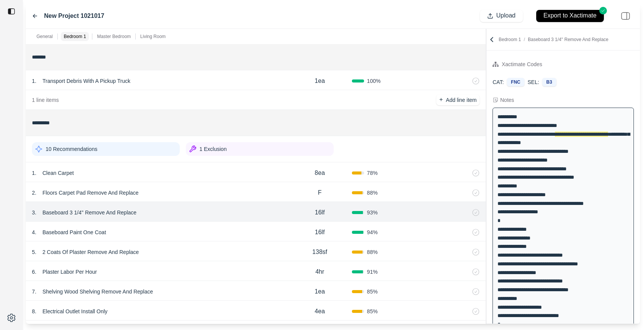
click at [193, 226] on div "4 . Baseboard Paint One Coat 16lf 94 %" at bounding box center [256, 231] width 460 height 20
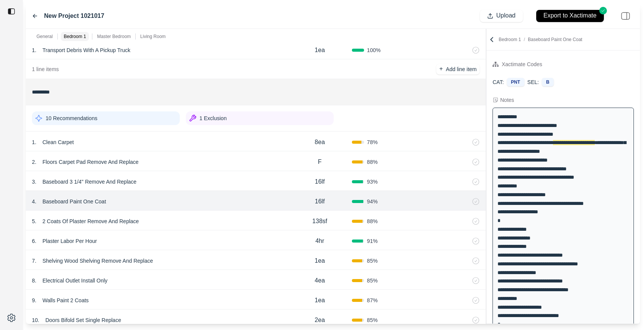
scroll to position [32, 0]
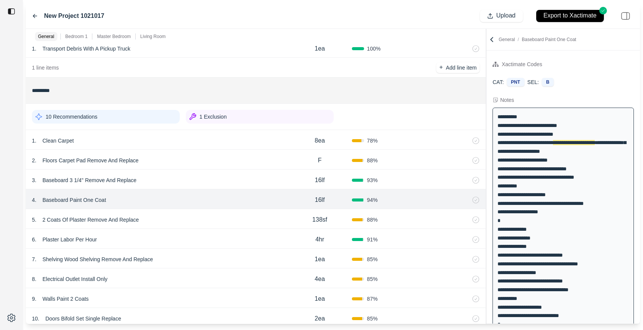
click at [194, 215] on div "5 . 2 Coats Of Plaster Remove And Replace" at bounding box center [160, 219] width 256 height 11
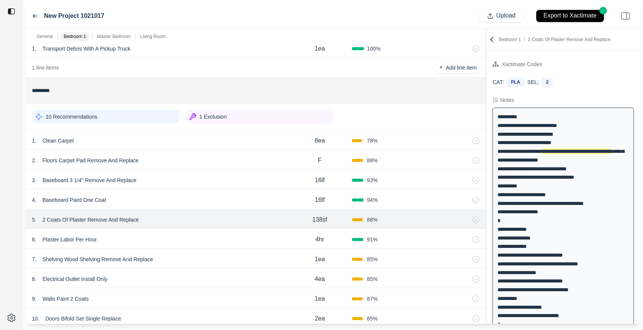
click at [194, 231] on div "6 . Plaster Labor Per Hour 4hr 91 %" at bounding box center [256, 239] width 460 height 20
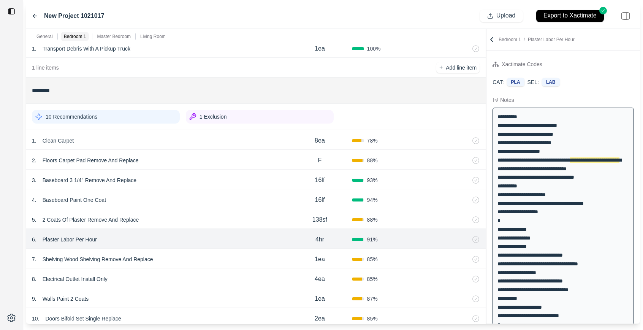
scroll to position [33, 0]
click at [194, 214] on div "5 . 2 Coats Of Plaster Remove And Replace" at bounding box center [160, 218] width 256 height 11
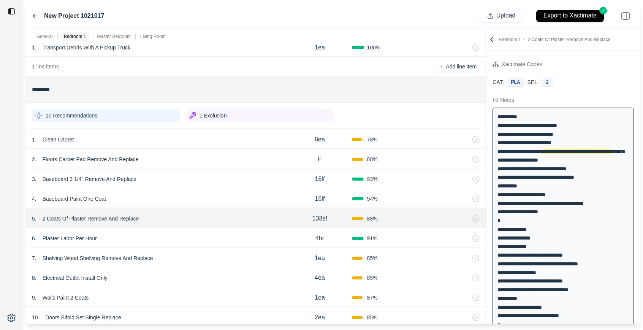
click at [93, 214] on p "2 Coats Of Plaster Remove And Replace" at bounding box center [91, 218] width 103 height 11
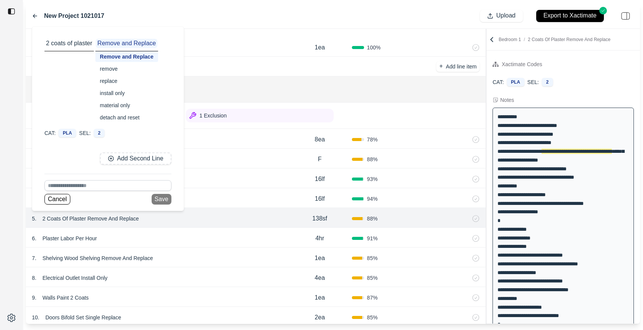
click at [6, 262] on div at bounding box center [11, 165] width 23 height 330
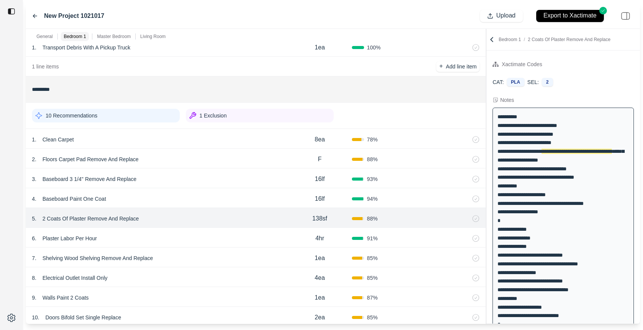
click at [161, 237] on div "6 . Plaster Labor Per Hour" at bounding box center [160, 238] width 256 height 11
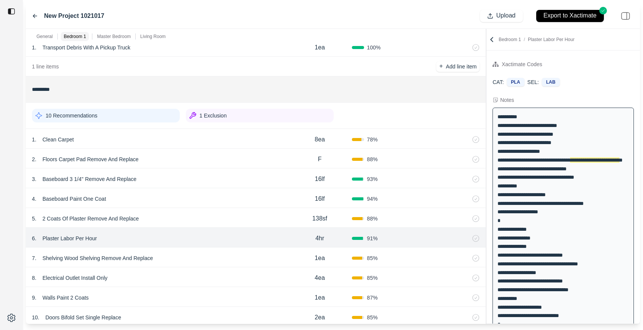
click at [169, 211] on div "5 . 2 Coats Of Plaster Remove And Replace 138sf 88 %" at bounding box center [256, 218] width 460 height 20
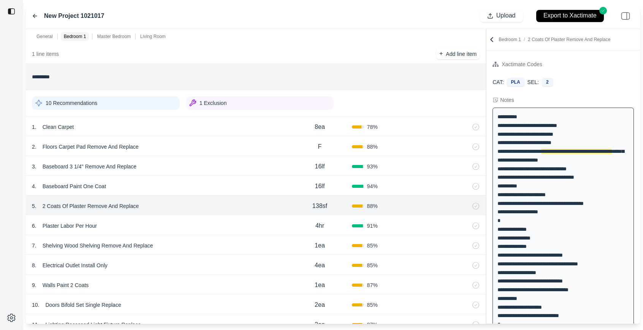
scroll to position [73, 0]
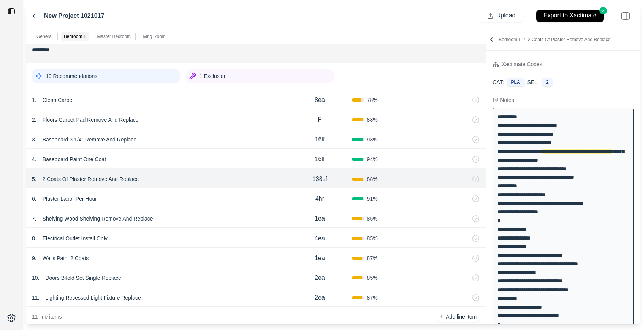
click at [214, 196] on div "6 . Plaster Labor Per Hour" at bounding box center [160, 198] width 256 height 11
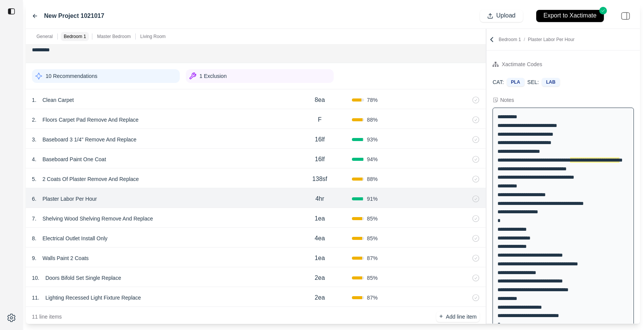
click at [212, 217] on div "7 . Shelving Wood Shelving Remove And Replace" at bounding box center [160, 218] width 256 height 11
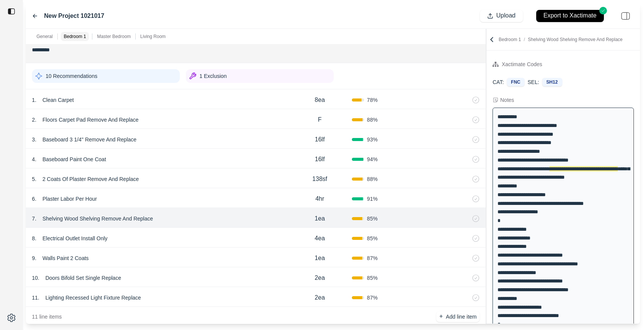
click at [212, 209] on div "7 . Shelving Wood Shelving Remove And Replace 1ea 85 %" at bounding box center [256, 218] width 460 height 20
click at [218, 185] on div "5 . 2 Coats Of Plaster Remove And Replace 138sf 88 %" at bounding box center [256, 178] width 460 height 20
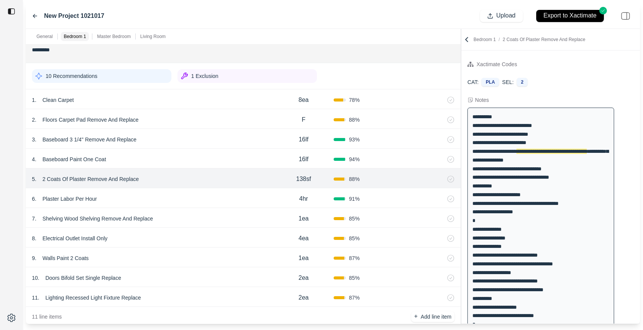
click at [461, 67] on div at bounding box center [461, 176] width 0 height 295
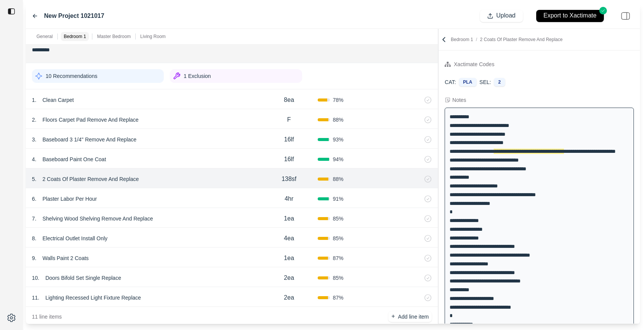
click at [99, 181] on p "2 Coats Of Plaster Remove And Replace" at bounding box center [91, 179] width 103 height 11
drag, startPoint x: 451, startPoint y: 159, endPoint x: 555, endPoint y: 160, distance: 104.8
click at [555, 160] on div "**********" at bounding box center [538, 246] width 189 height 278
click at [574, 86] on div "CAT: PLA SEL: 2" at bounding box center [538, 82] width 201 height 21
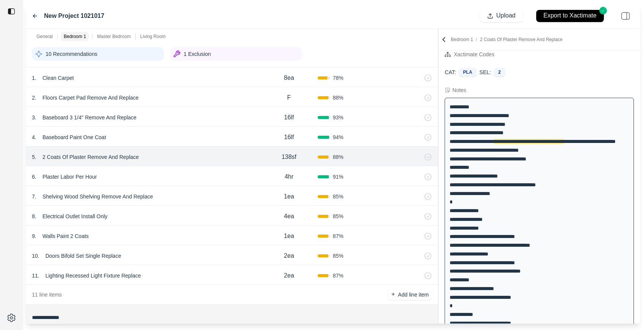
scroll to position [6, 0]
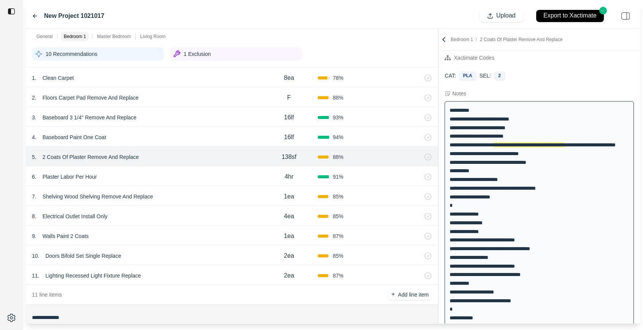
click at [183, 174] on div "6 . Plaster Labor Per Hour" at bounding box center [146, 176] width 228 height 11
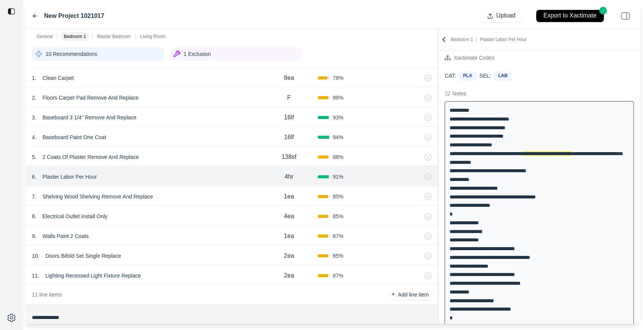
scroll to position [0, 0]
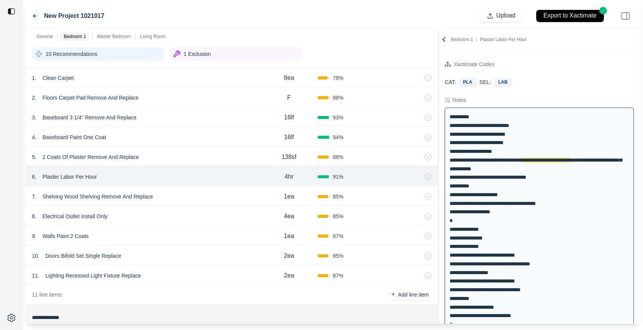
click at [183, 195] on div "7 . Shelving Wood Shelving Remove And Replace" at bounding box center [146, 196] width 228 height 11
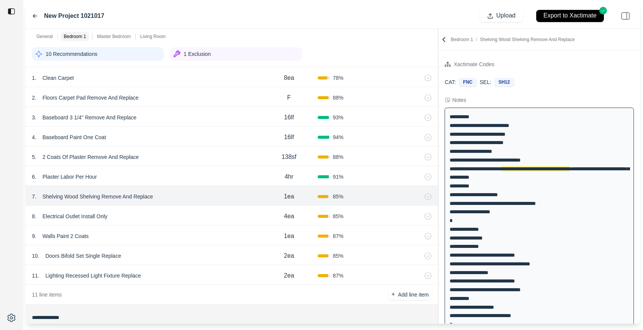
click at [184, 218] on div "8 . Electrical Outlet Install Only" at bounding box center [146, 216] width 228 height 11
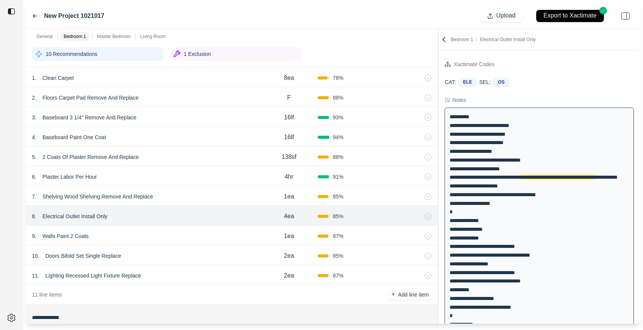
click at [257, 50] on div "1 Exclusion" at bounding box center [236, 54] width 132 height 14
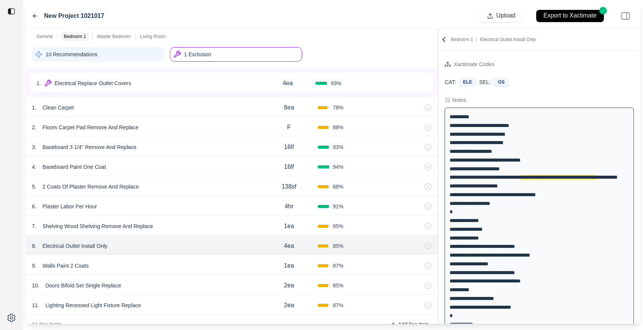
click at [257, 50] on div "1 Exclusion" at bounding box center [236, 54] width 132 height 14
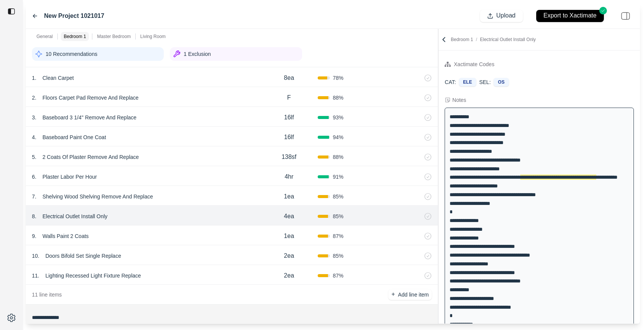
click at [204, 234] on div "9 . Walls Paint 2 Coats" at bounding box center [146, 236] width 228 height 11
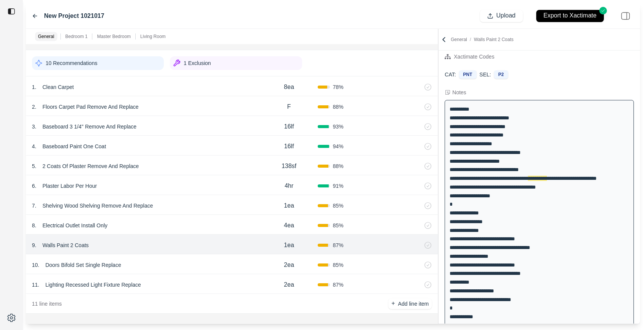
scroll to position [220, 0]
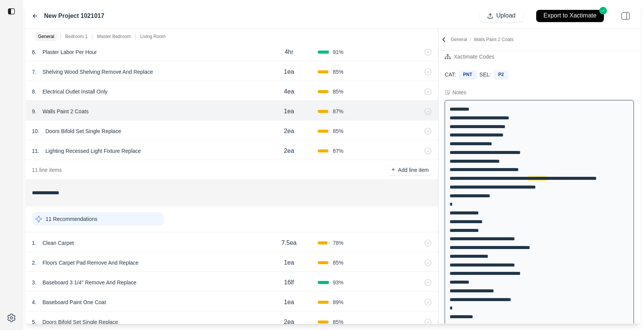
click at [203, 130] on div "10 . Doors Bifold Set Single Replace" at bounding box center [146, 131] width 228 height 11
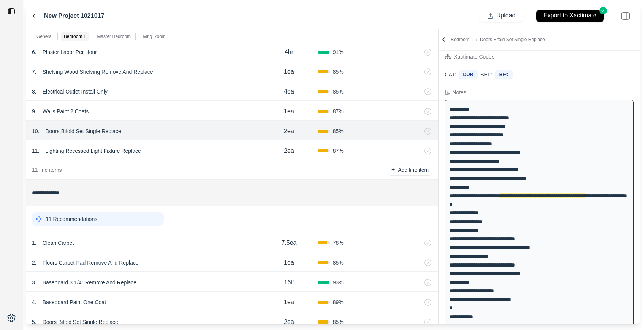
scroll to position [25, 0]
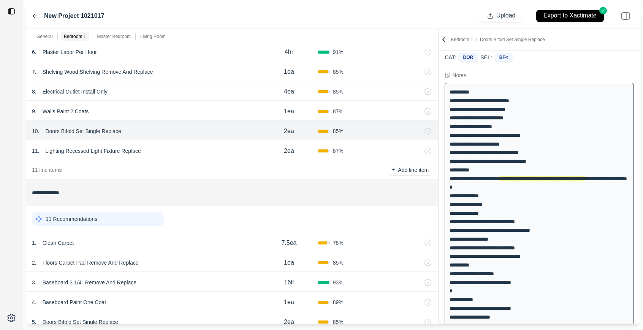
click at [199, 144] on div "11 . Lighting Recessed Light Fixture Replace 2ea 87 %" at bounding box center [232, 150] width 412 height 20
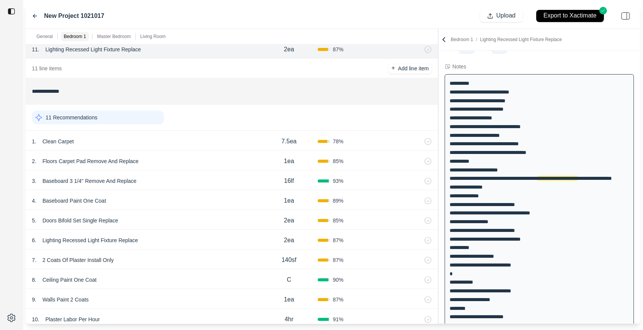
scroll to position [320, 0]
click at [178, 147] on div "1 . Clean Carpet" at bounding box center [146, 142] width 228 height 11
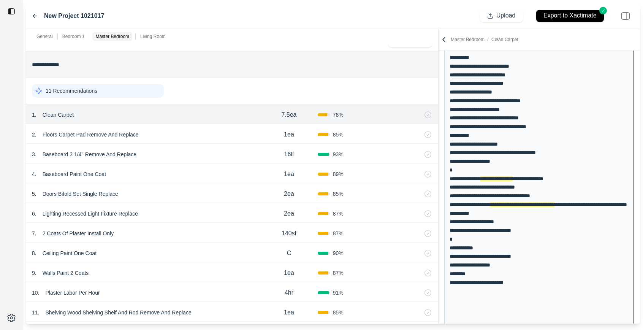
scroll to position [347, 0]
click at [438, 67] on div at bounding box center [438, 176] width 0 height 295
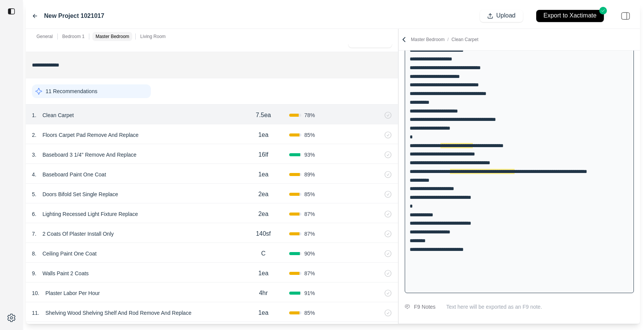
scroll to position [92, 0]
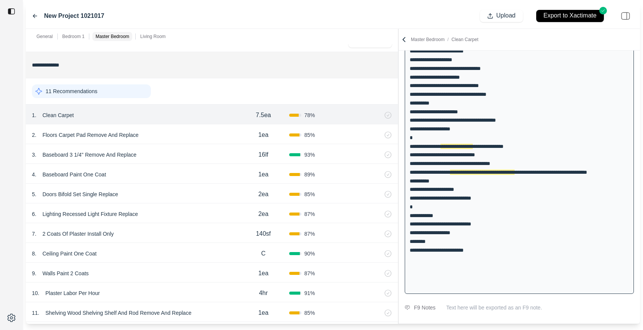
click at [205, 135] on div "2 . Floors Carpet Pad Remove And Replace" at bounding box center [135, 135] width 206 height 11
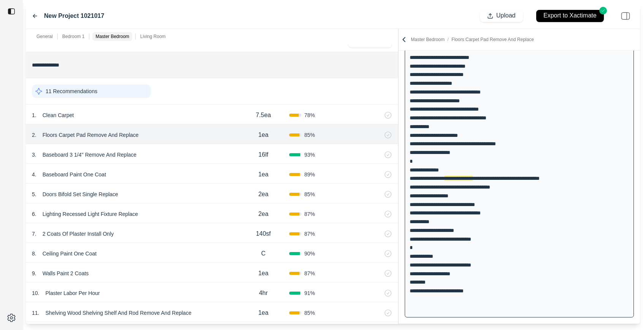
click at [202, 115] on div "1 . Clean Carpet" at bounding box center [135, 115] width 206 height 11
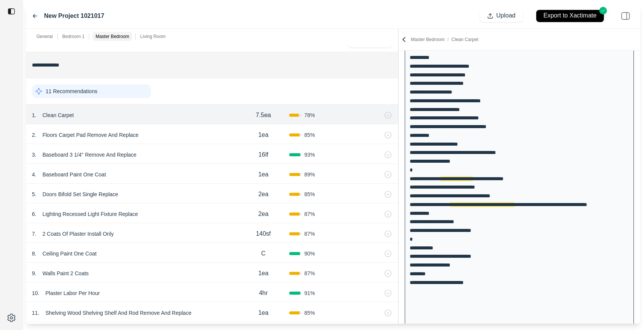
scroll to position [343, 0]
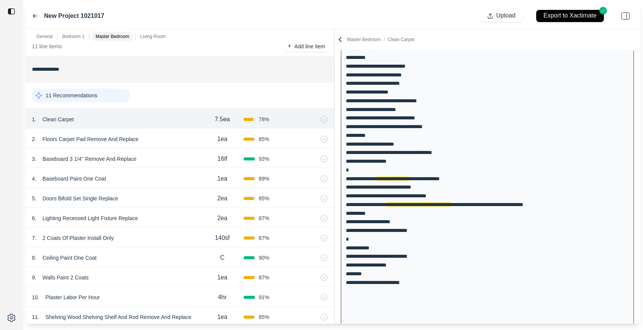
click at [334, 114] on div at bounding box center [334, 176] width 0 height 295
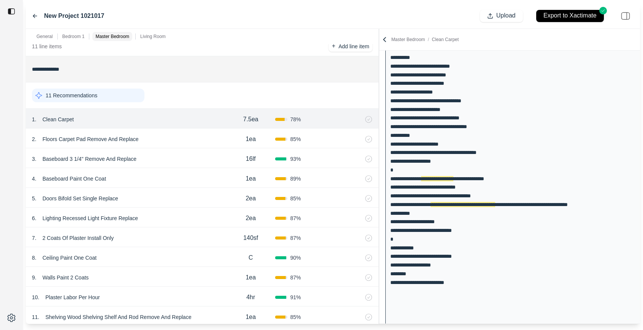
click at [381, 114] on div "**********" at bounding box center [333, 176] width 614 height 295
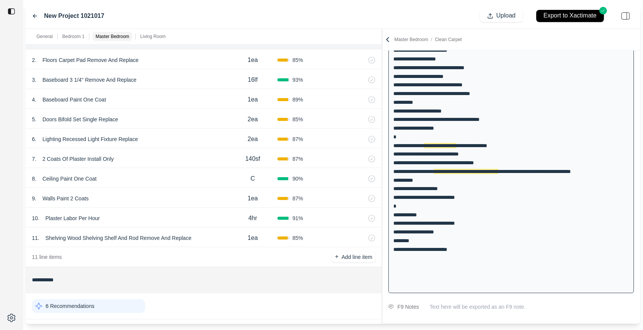
scroll to position [528, 0]
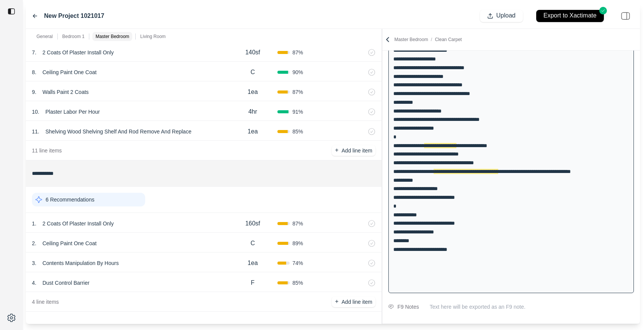
click at [175, 228] on div "1 . 2 Coats Of Plaster Install Only" at bounding box center [130, 223] width 196 height 11
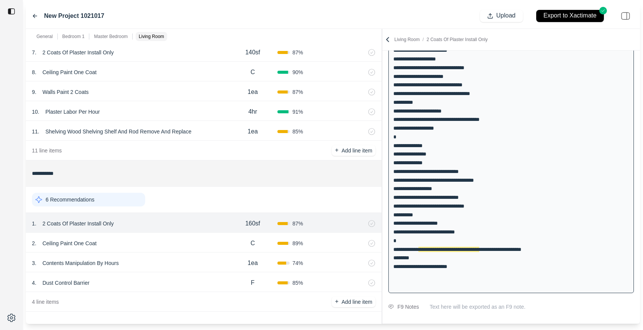
click at [174, 242] on div "2 . Ceiling Paint One Coat" at bounding box center [130, 243] width 196 height 11
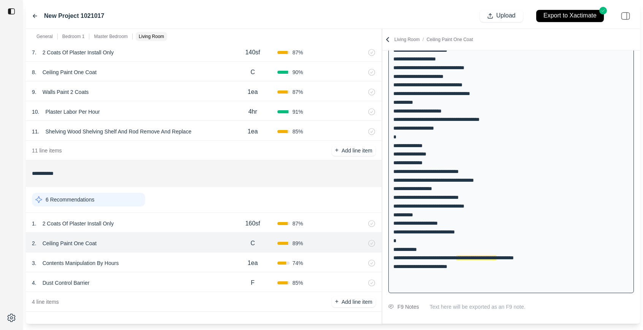
click at [171, 262] on div "3 . Contents Manipulation By Hours" at bounding box center [130, 263] width 196 height 11
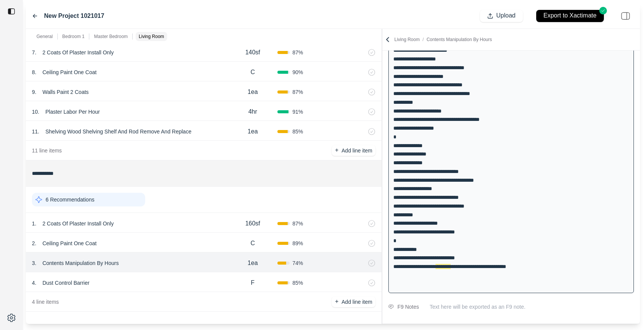
click at [168, 279] on div "4 . Dust Control Barrier" at bounding box center [130, 282] width 196 height 11
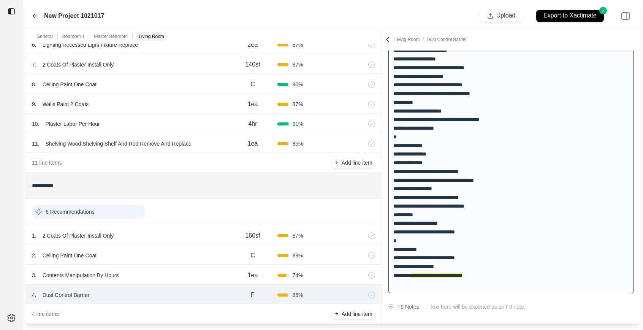
scroll to position [465, 0]
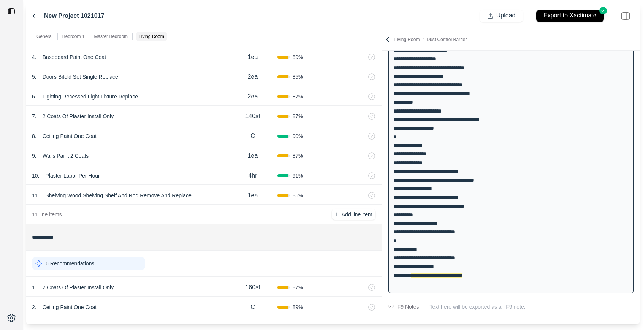
click at [217, 193] on div "11 . Shelving Wood Shelving Shelf And Rod Remove And Replace" at bounding box center [130, 195] width 196 height 11
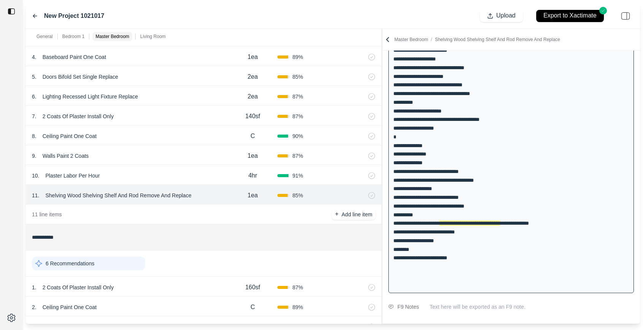
scroll to position [464, 0]
click at [182, 176] on div "10 . Plaster Labor Per Hour" at bounding box center [130, 176] width 196 height 11
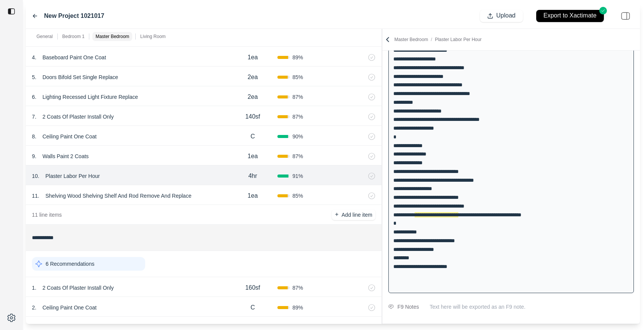
click at [141, 156] on div "9 . Walls Paint 2 Coats" at bounding box center [130, 156] width 196 height 11
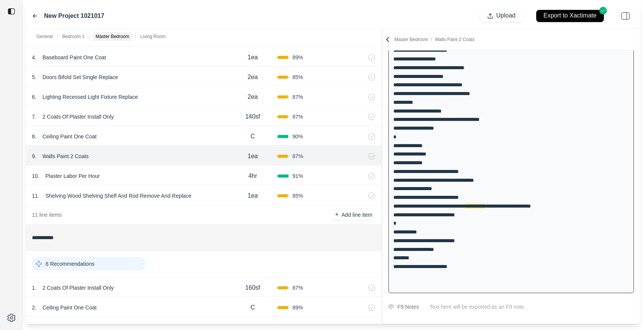
click at [158, 137] on div "8 . Ceiling Paint One Coat" at bounding box center [130, 136] width 196 height 11
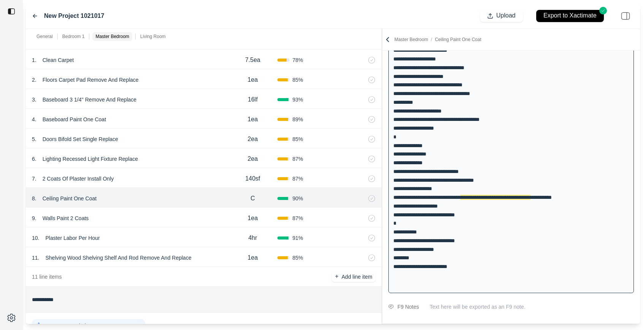
scroll to position [397, 0]
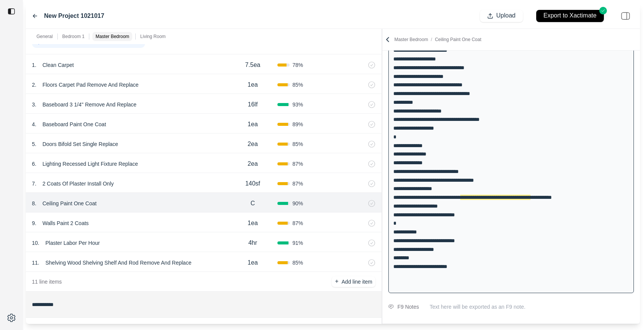
click at [174, 185] on div "7 . 2 Coats Of Plaster Install Only" at bounding box center [130, 183] width 196 height 11
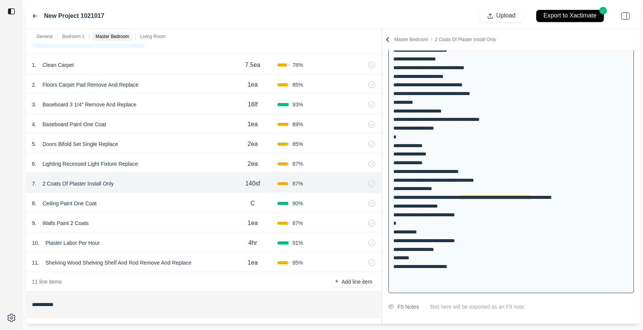
click at [170, 167] on div "6 . Lighting Recessed Light Fixture Replace" at bounding box center [130, 163] width 196 height 11
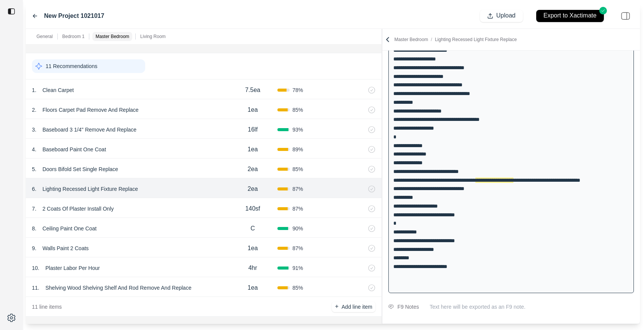
scroll to position [370, 0]
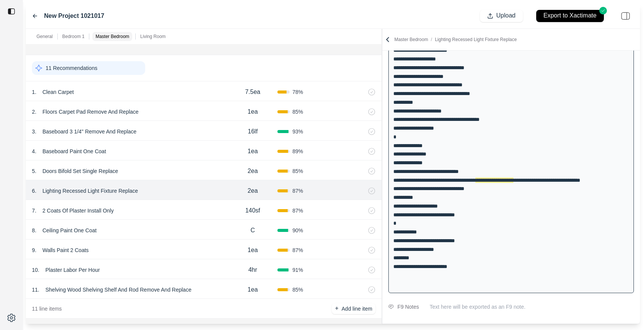
click at [169, 171] on div "5 . Doors Bifold Set Single Replace" at bounding box center [130, 171] width 196 height 11
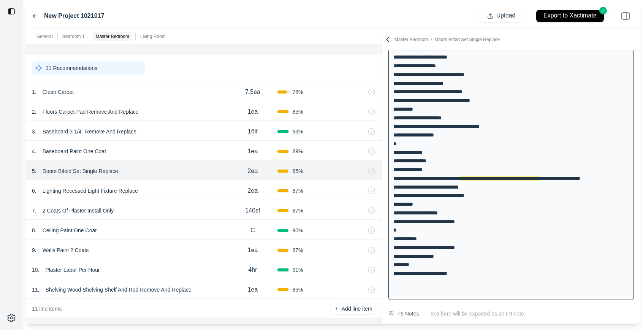
click at [173, 147] on div "4 . Baseboard Paint One Coat" at bounding box center [130, 151] width 196 height 11
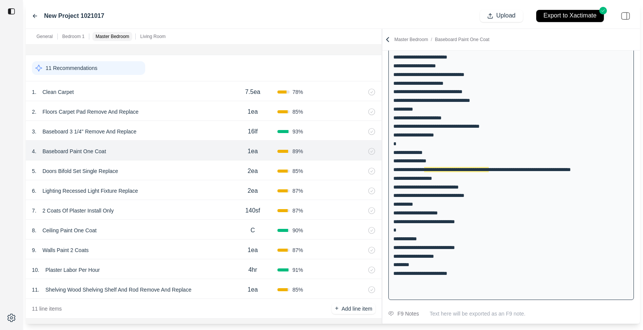
scroll to position [77, 0]
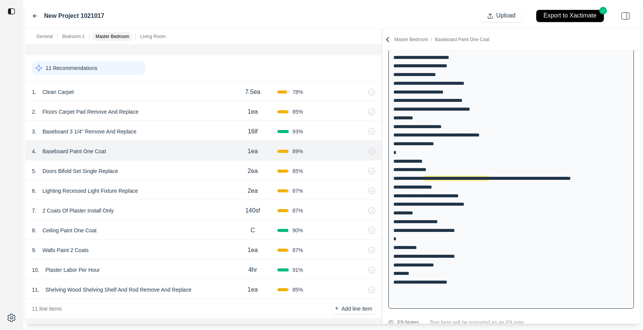
click at [176, 131] on div "3 . Baseboard 3 1/4'' Remove And Replace" at bounding box center [130, 131] width 196 height 11
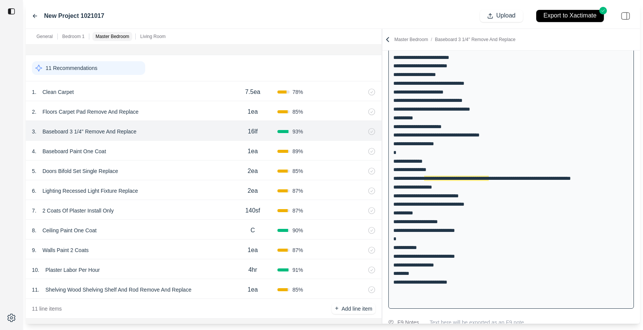
click at [173, 145] on div "4 . Baseboard Paint One Coat 1ea 89 %" at bounding box center [204, 151] width 356 height 20
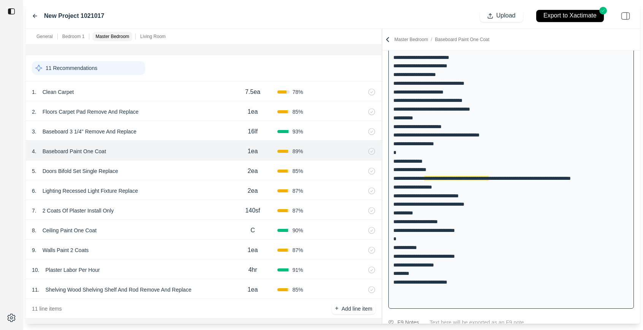
click at [174, 135] on div "3 . Baseboard 3 1/4'' Remove And Replace" at bounding box center [130, 131] width 196 height 11
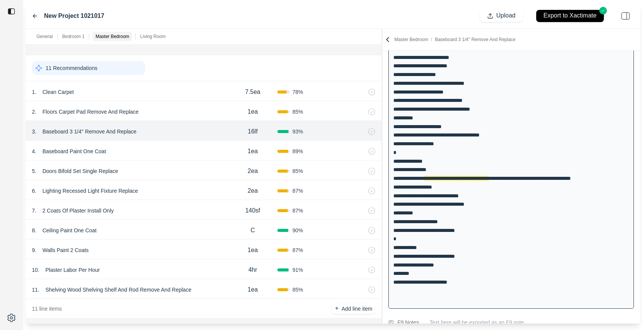
click at [174, 147] on div "4 . Baseboard Paint One Coat" at bounding box center [130, 151] width 196 height 11
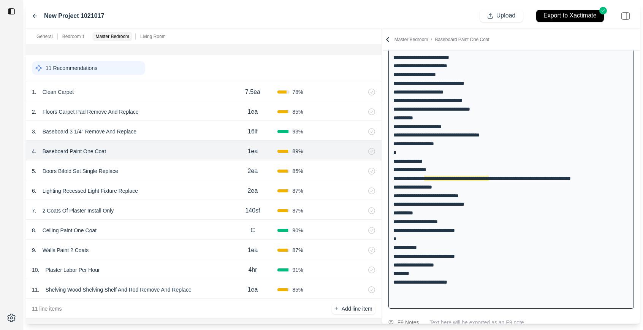
click at [174, 130] on div "3 . Baseboard 3 1/4'' Remove And Replace" at bounding box center [130, 131] width 196 height 11
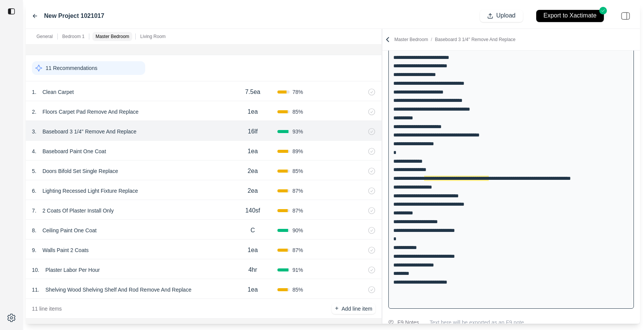
click at [176, 107] on div "2 . Floors Carpet Pad Remove And Replace" at bounding box center [130, 111] width 196 height 11
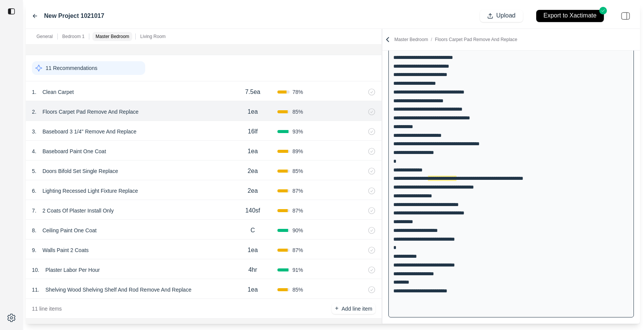
click at [176, 123] on div "3 . Baseboard 3 1/4'' Remove And Replace 16lf 93 %" at bounding box center [204, 131] width 356 height 20
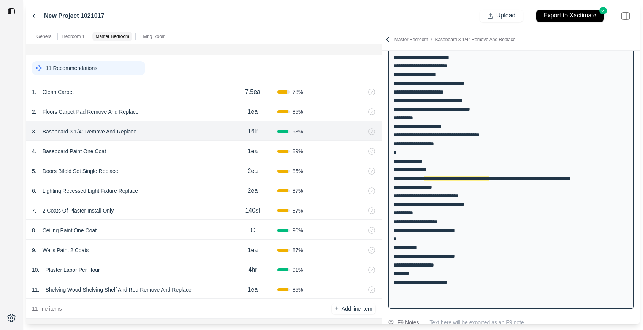
click at [177, 94] on div "1 . Clean Carpet" at bounding box center [130, 92] width 196 height 11
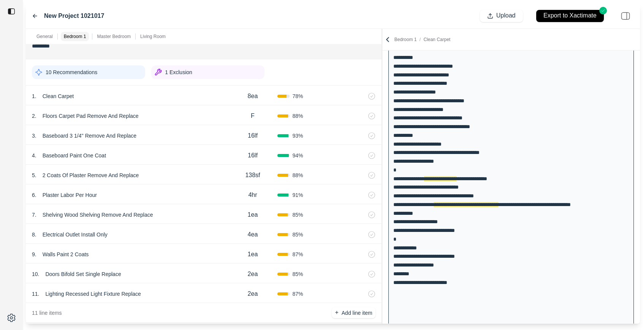
click at [218, 177] on div "5 . 2 Coats Of Plaster Remove And Replace" at bounding box center [130, 175] width 196 height 11
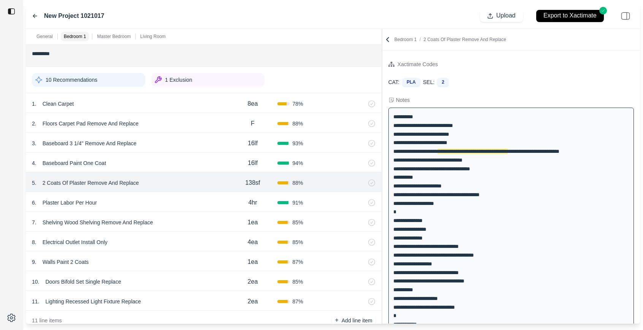
scroll to position [68, 0]
